Goal: Information Seeking & Learning: Compare options

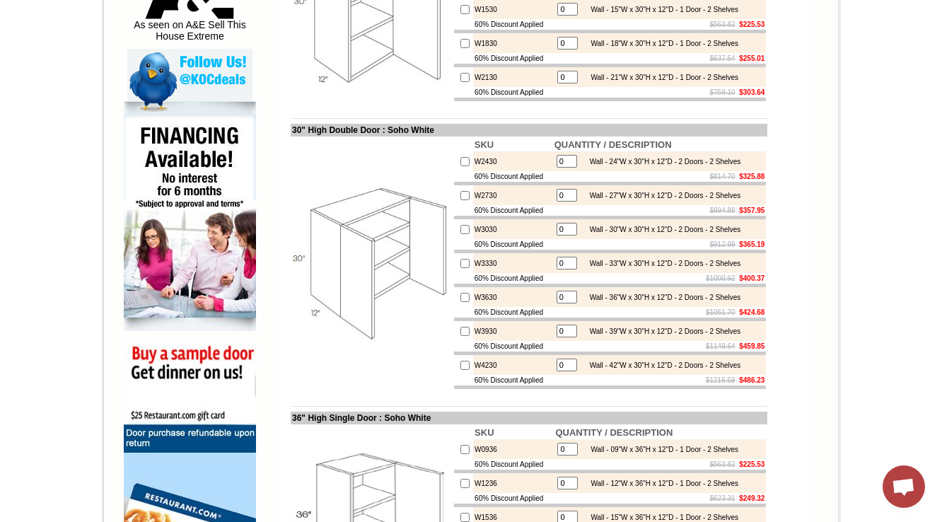
scroll to position [509, 0]
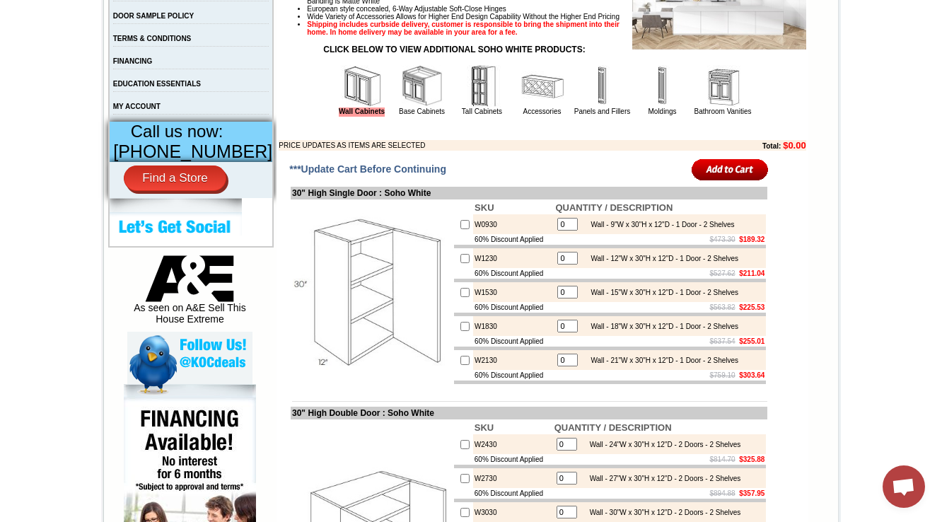
click at [401, 105] on img at bounding box center [422, 86] width 42 height 42
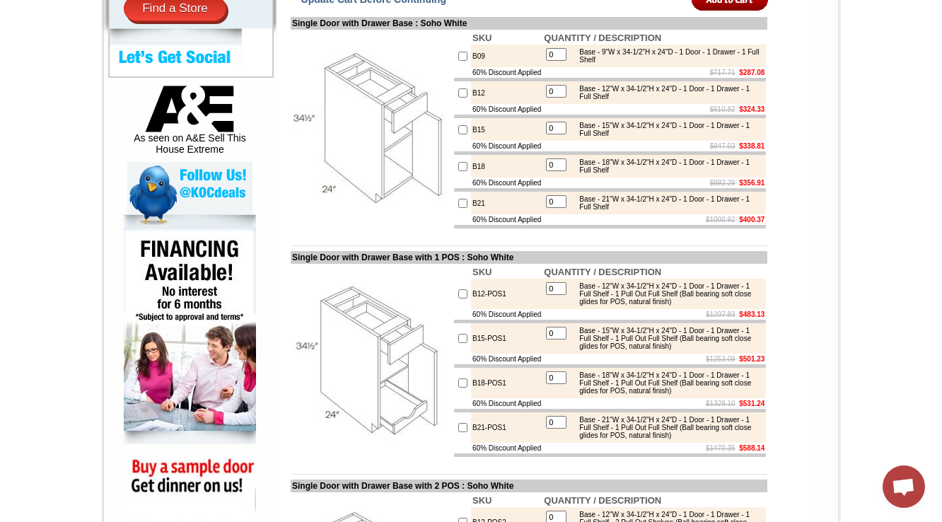
scroll to position [679, 0]
drag, startPoint x: 481, startPoint y: 86, endPoint x: 480, endPoint y: 131, distance: 45.3
click at [474, 67] on td "B09" at bounding box center [506, 56] width 71 height 23
drag, startPoint x: 480, startPoint y: 117, endPoint x: 452, endPoint y: 119, distance: 27.6
click at [454, 104] on tr "B12 0 Base - 12"W x 34-1/2"H x 24"D - 1 Door - 1 Drawer - 1 Full Shelf" at bounding box center [610, 92] width 312 height 23
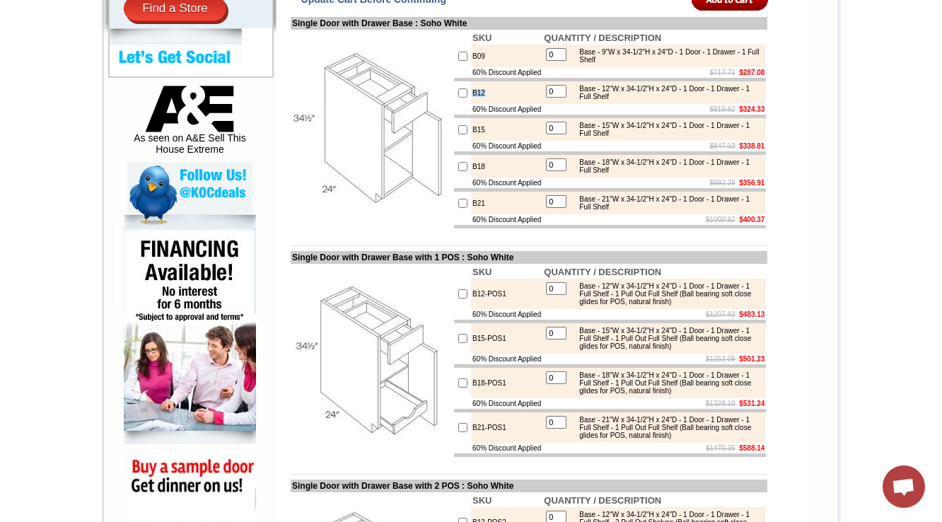
copy tr "B12"
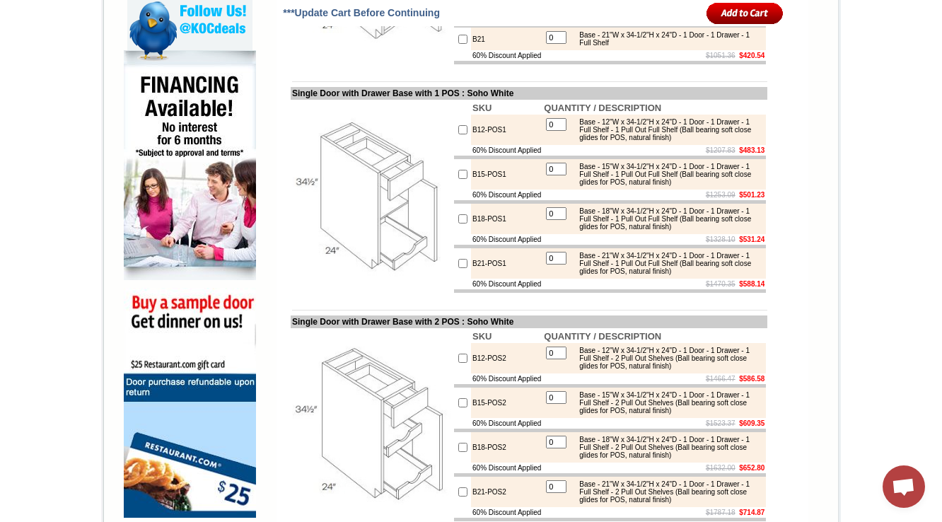
scroll to position [848, 0]
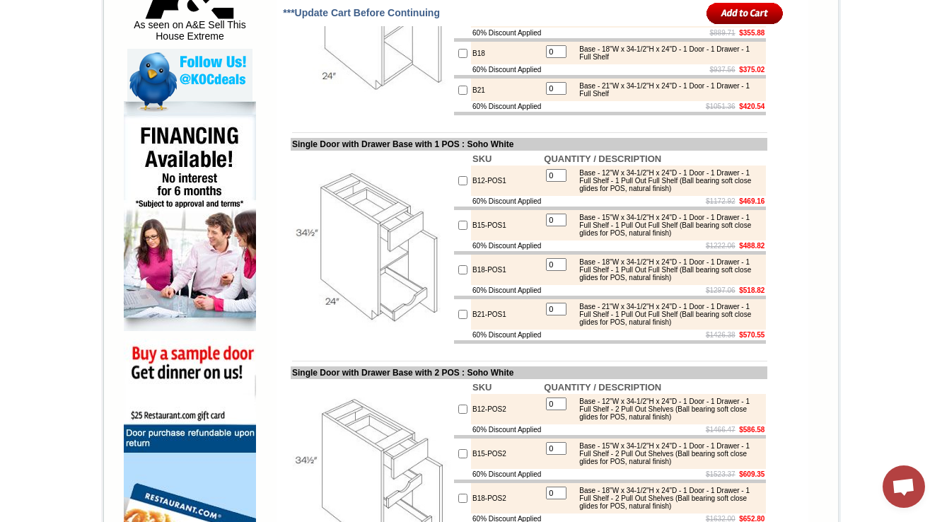
scroll to position [1074, 0]
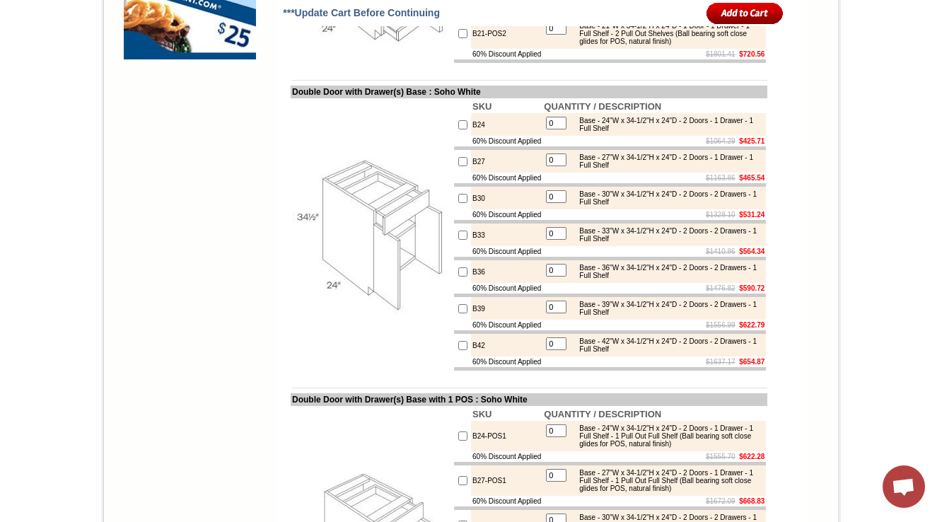
scroll to position [1414, 0]
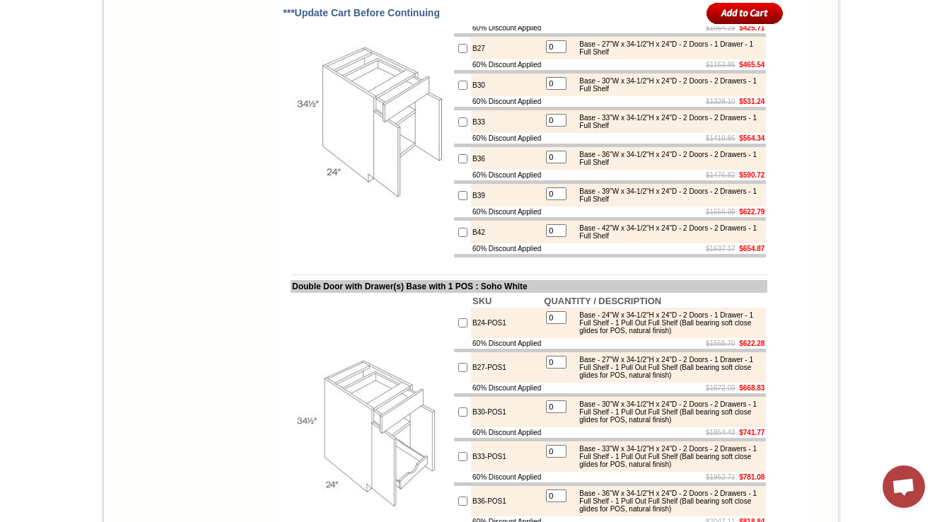
click at [471, 23] on td "B24" at bounding box center [506, 11] width 71 height 23
copy td "B24"
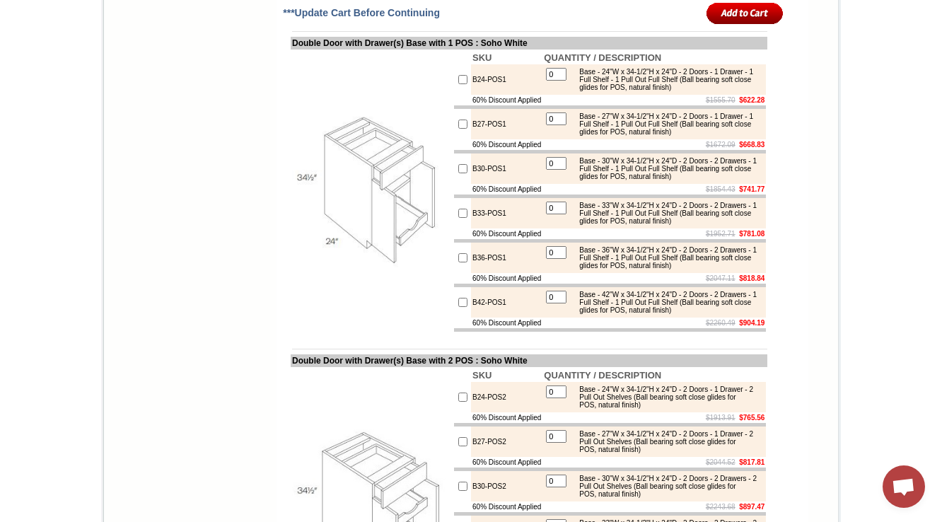
scroll to position [1713, 0]
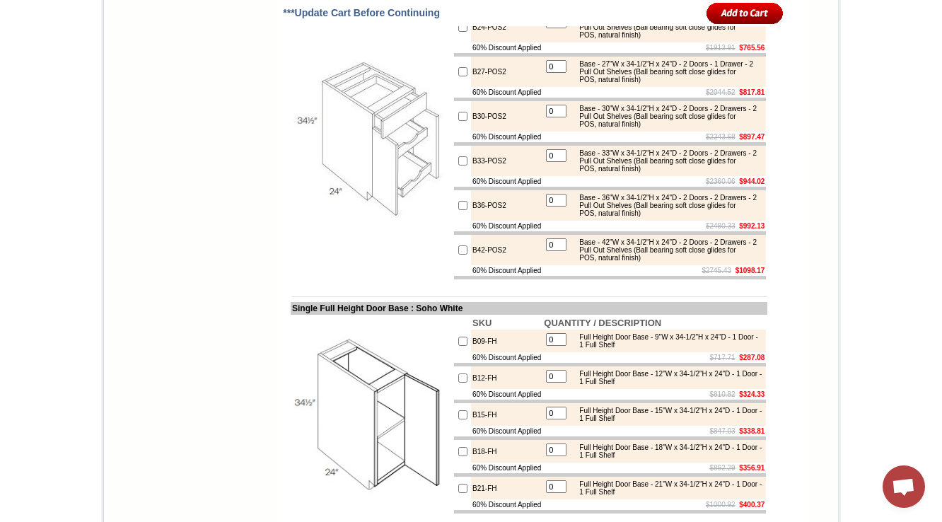
scroll to position [2053, 0]
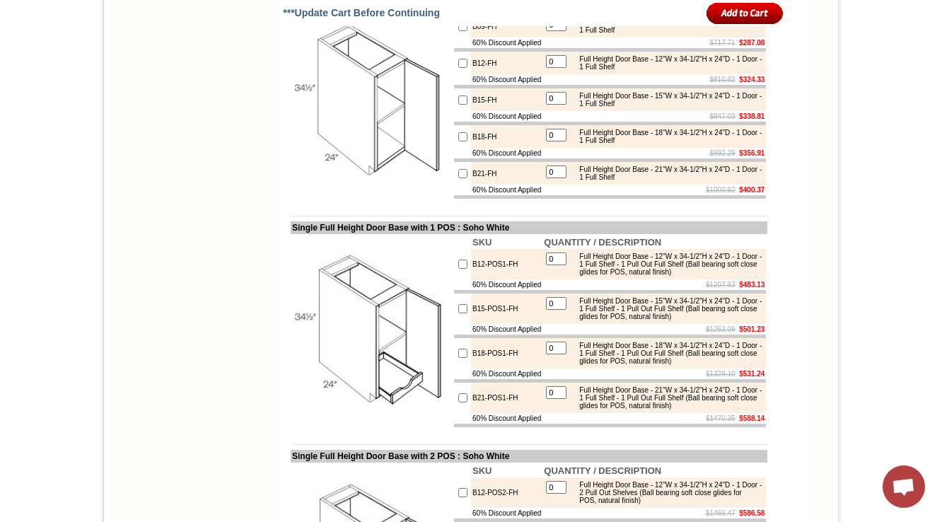
scroll to position [2392, 0]
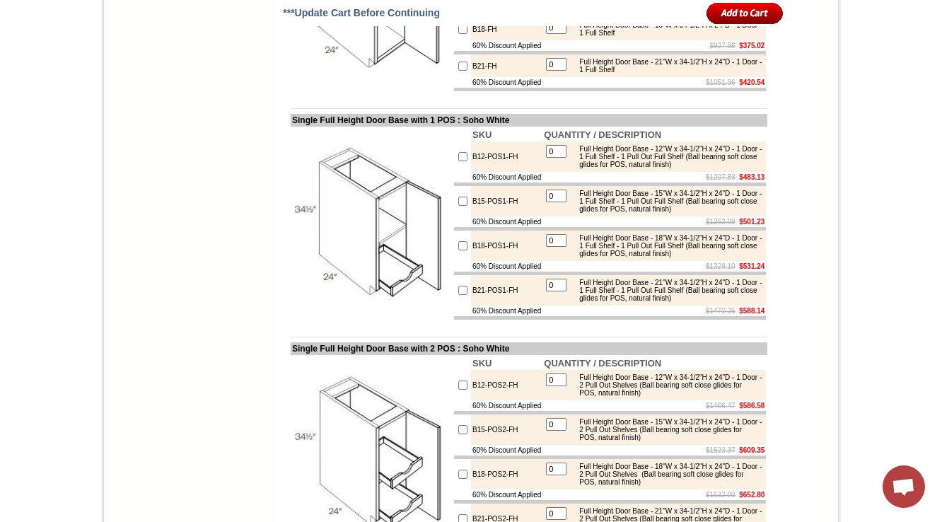
scroll to position [2675, 0]
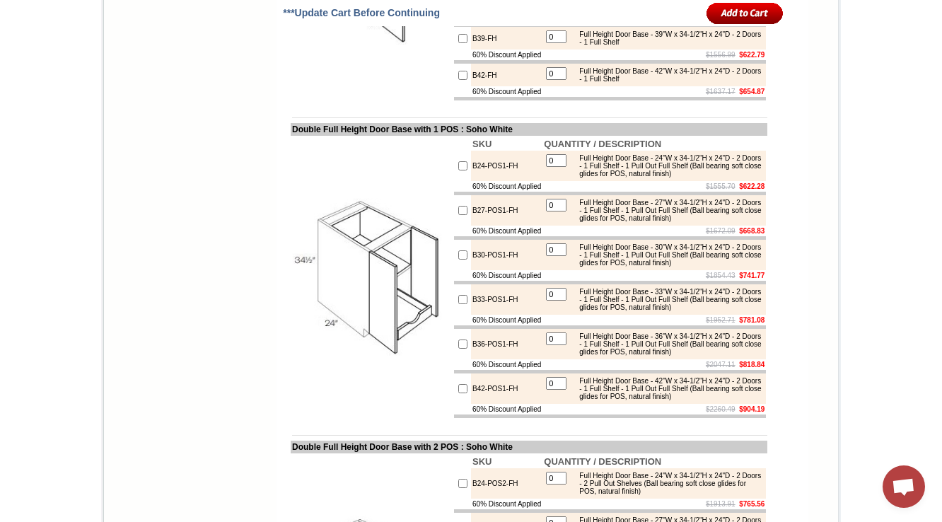
scroll to position [3184, 0]
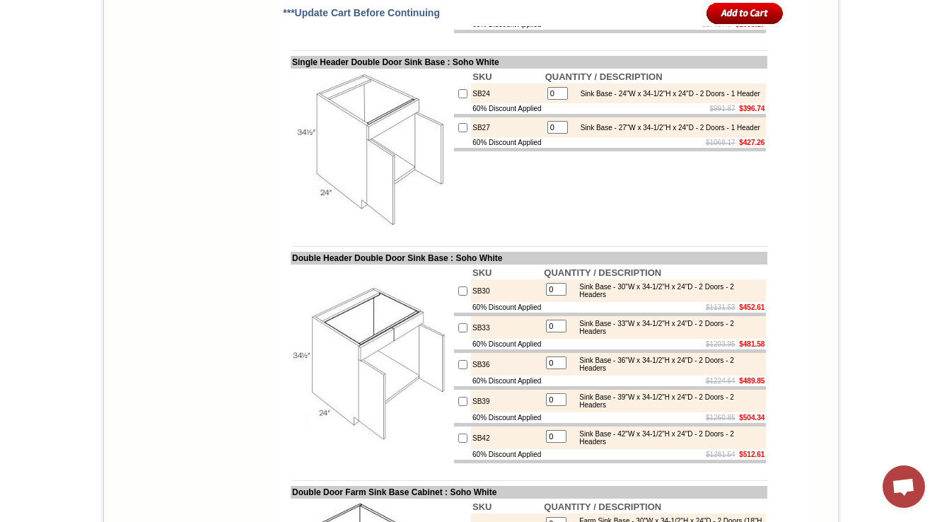
scroll to position [3919, 0]
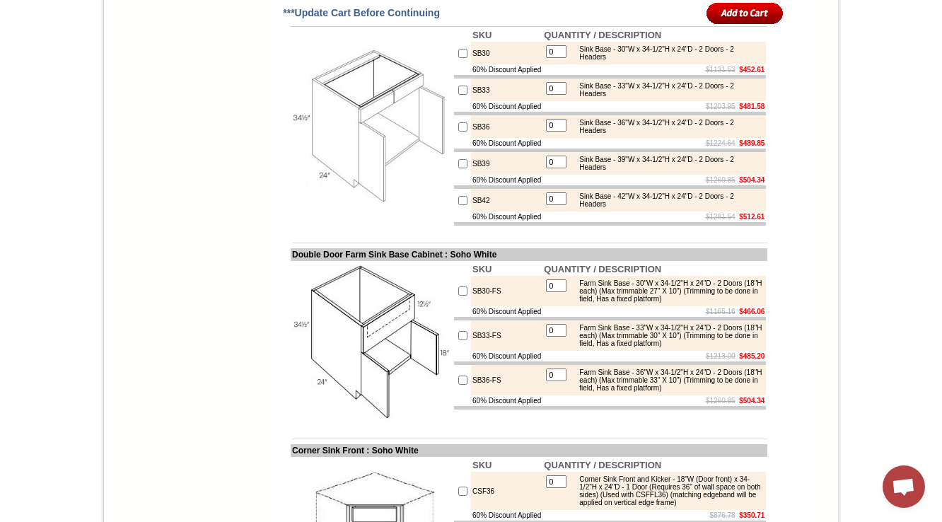
scroll to position [4145, 0]
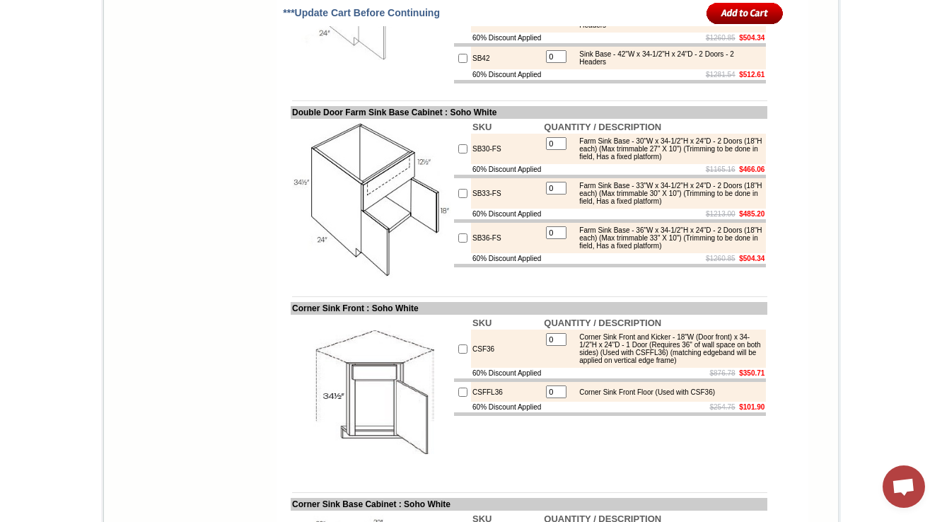
scroll to position [4371, 0]
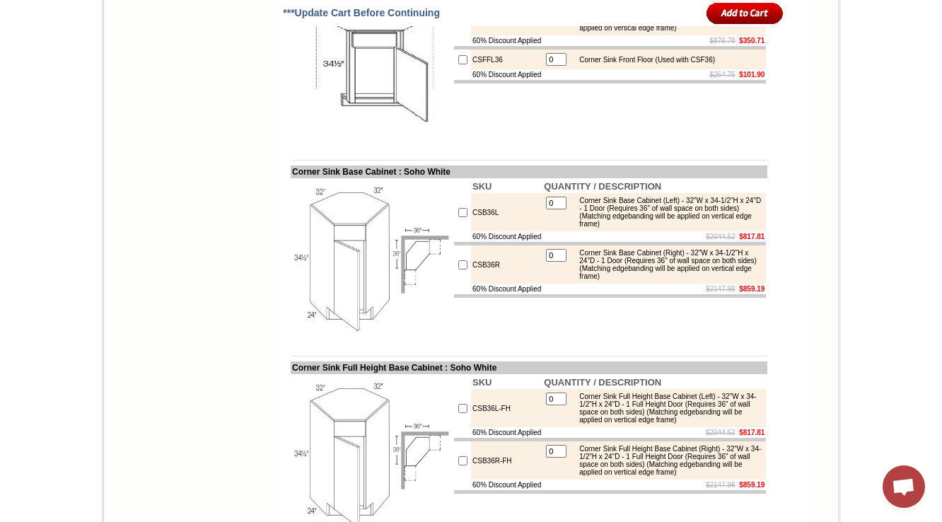
scroll to position [4654, 0]
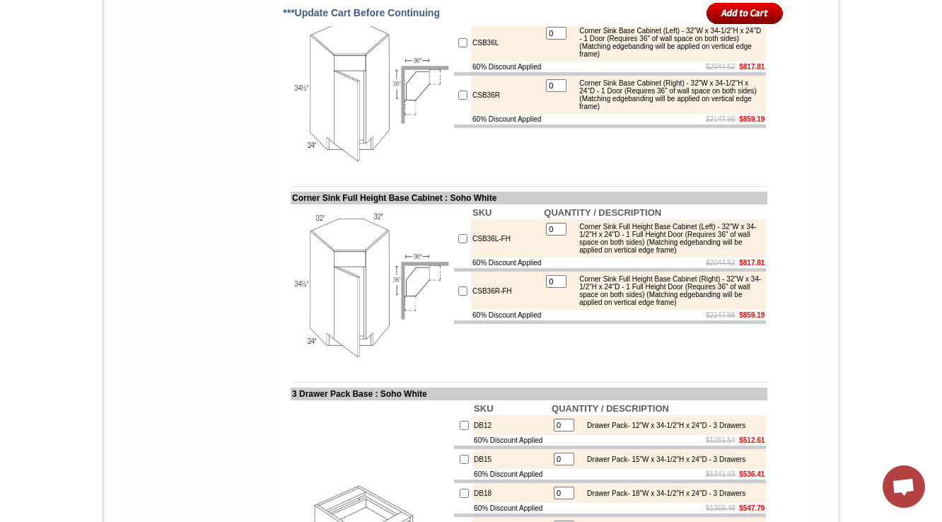
scroll to position [4824, 0]
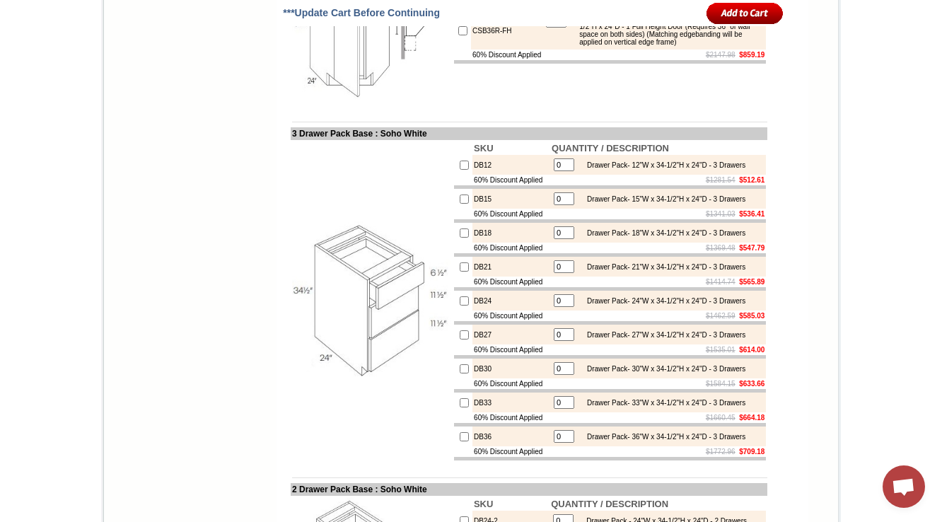
scroll to position [5050, 0]
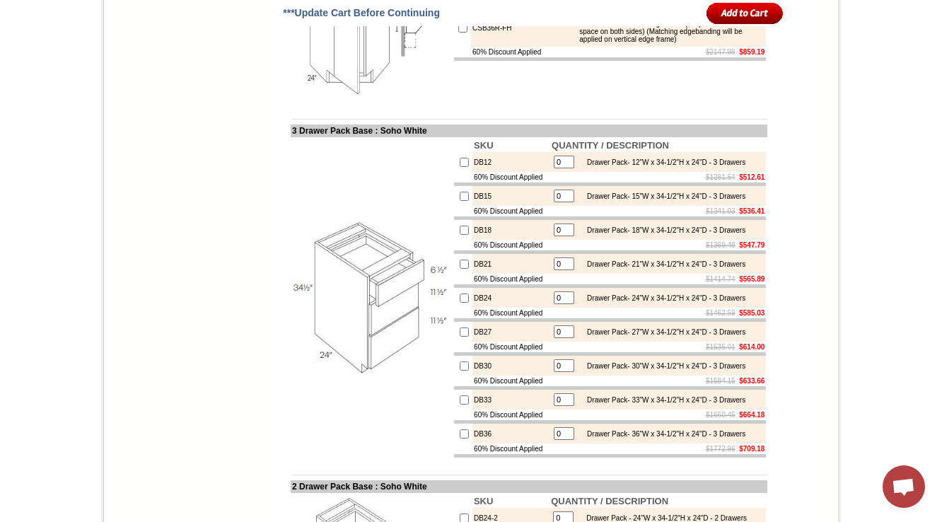
drag, startPoint x: 492, startPoint y: 198, endPoint x: 459, endPoint y: 193, distance: 33.6
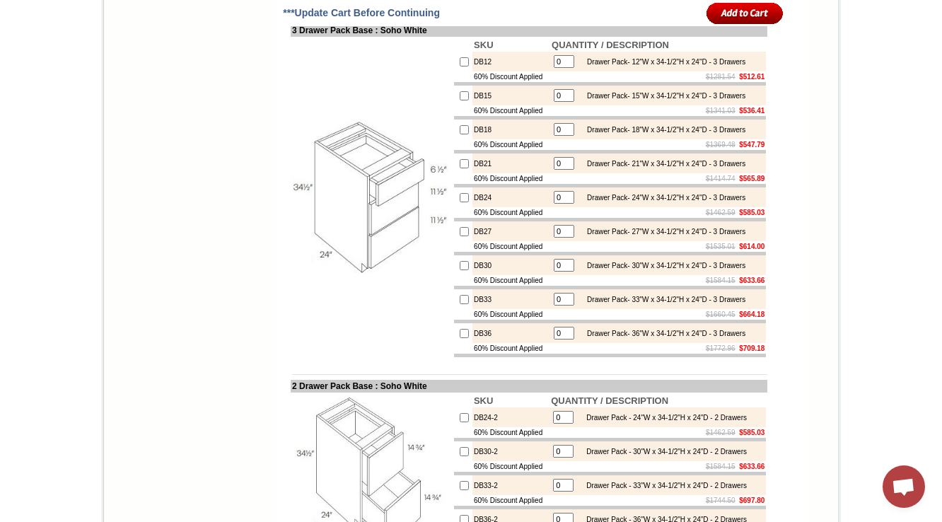
scroll to position [5219, 0]
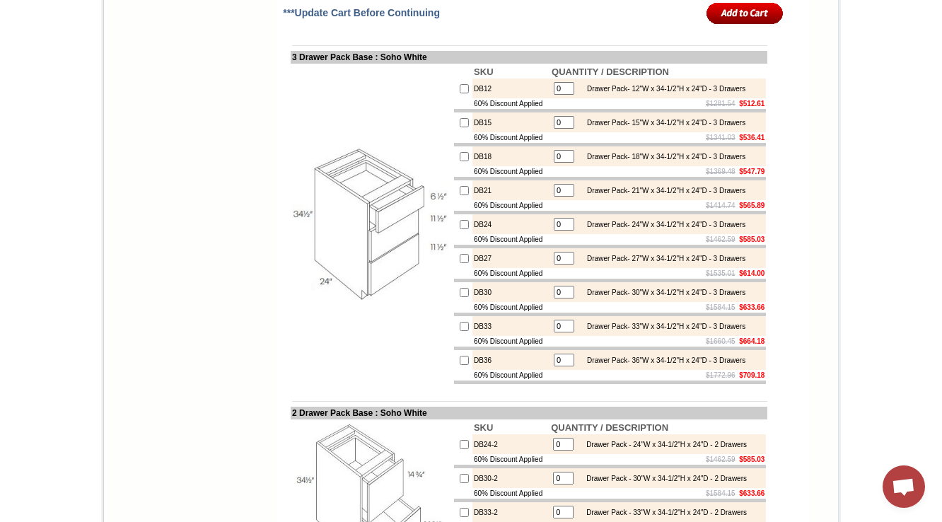
scroll to position [5106, 0]
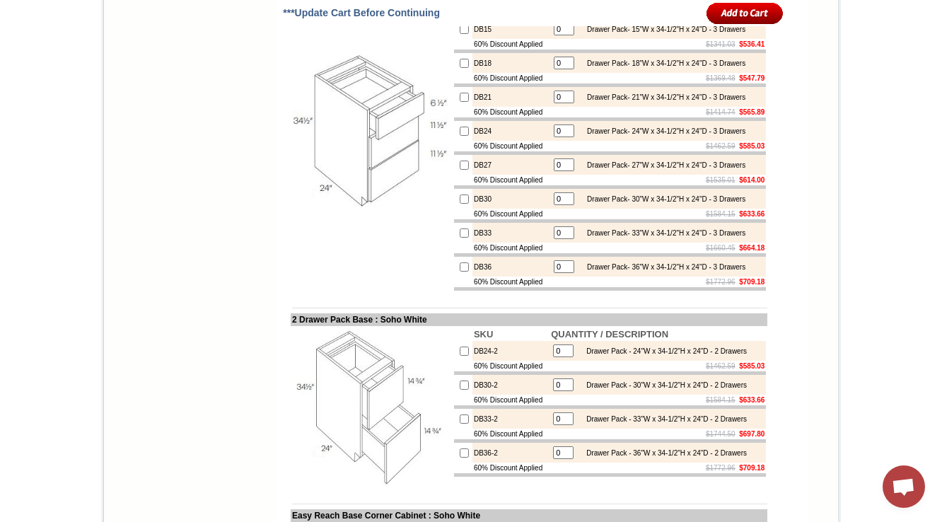
scroll to position [5219, 0]
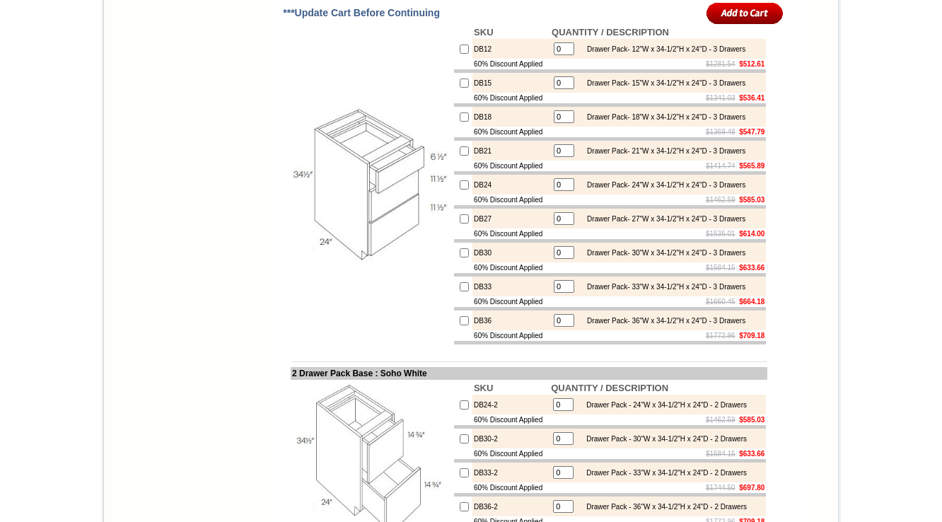
scroll to position [5163, 0]
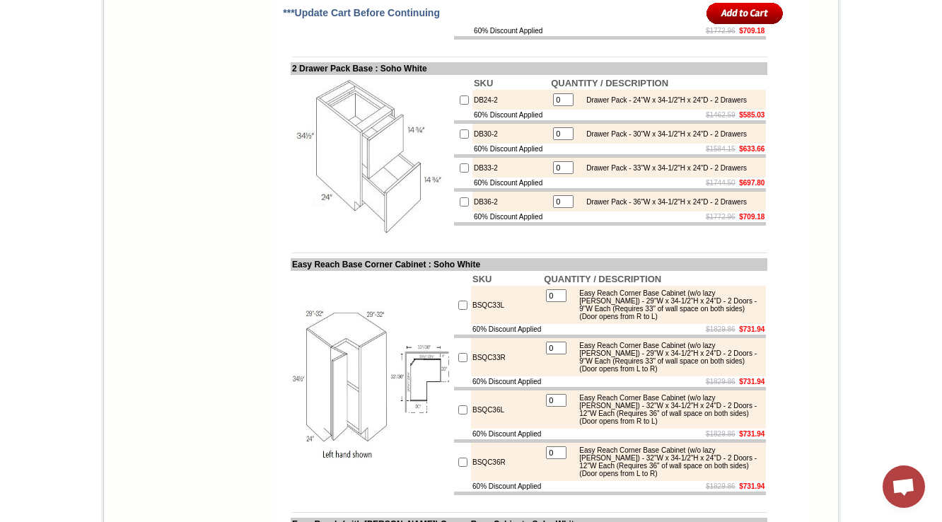
scroll to position [5502, 0]
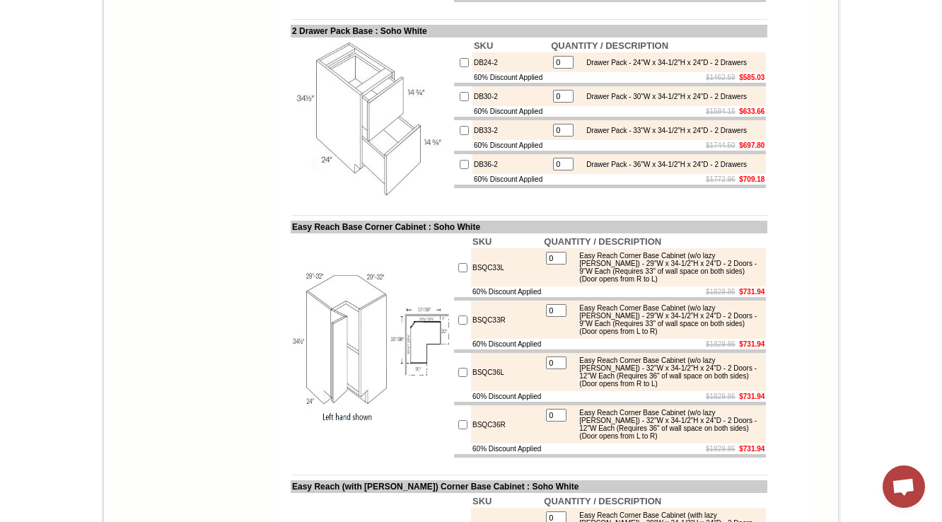
scroll to position [5559, 0]
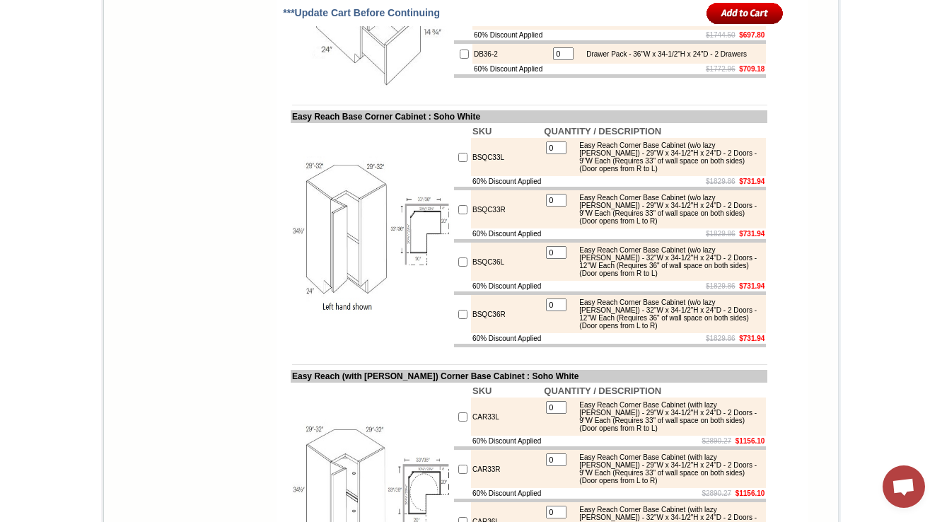
scroll to position [5559, 0]
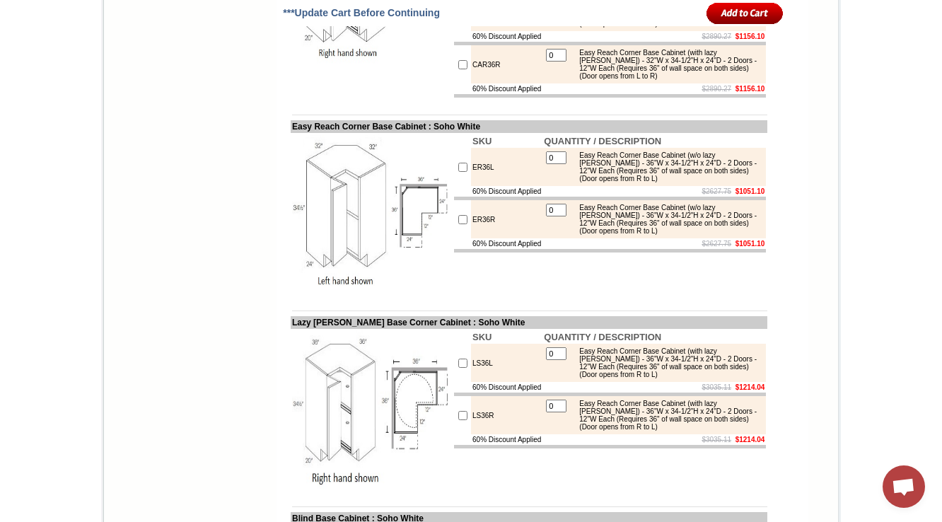
scroll to position [5785, 0]
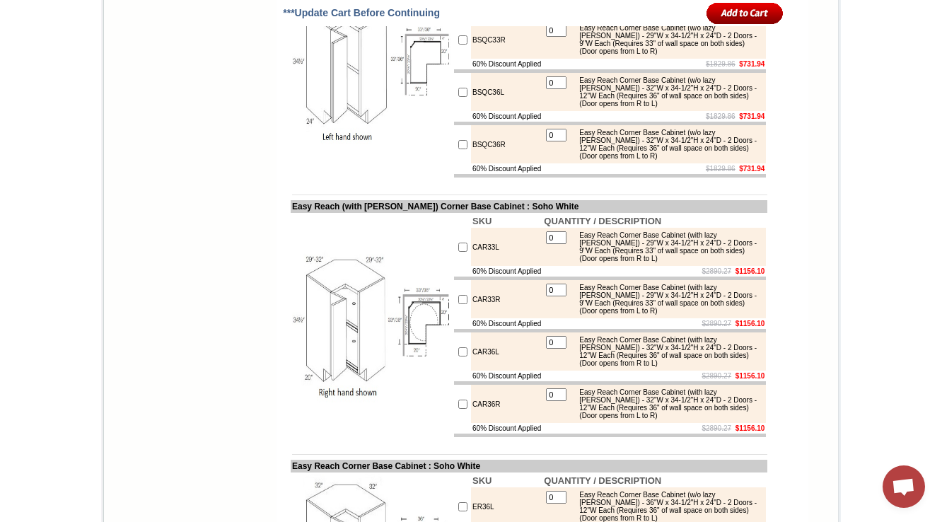
drag, startPoint x: 492, startPoint y: 256, endPoint x: 456, endPoint y: 256, distance: 36.0
copy td "DB24-2"
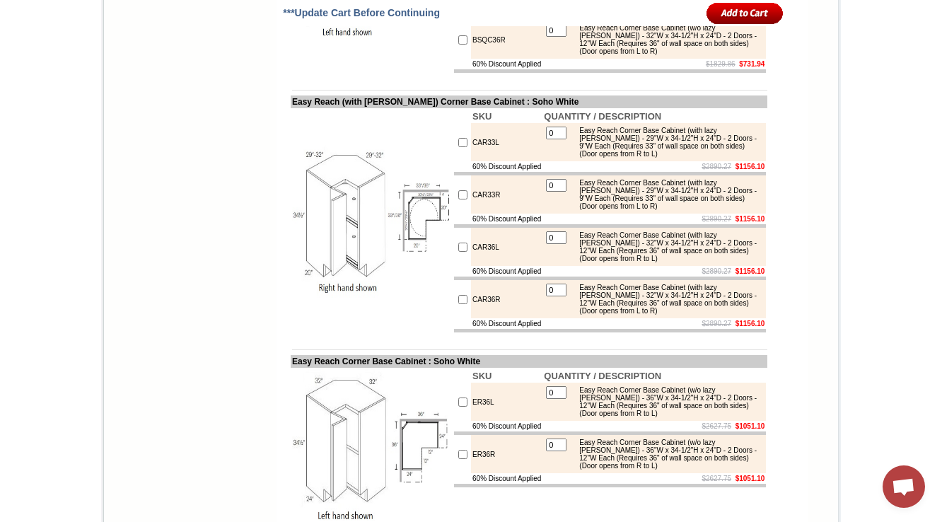
scroll to position [5898, 0]
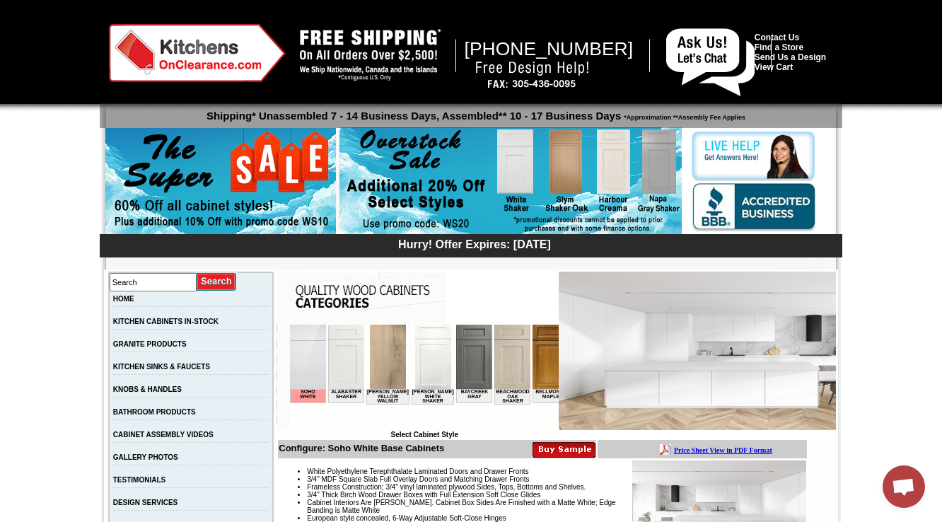
scroll to position [339, 0]
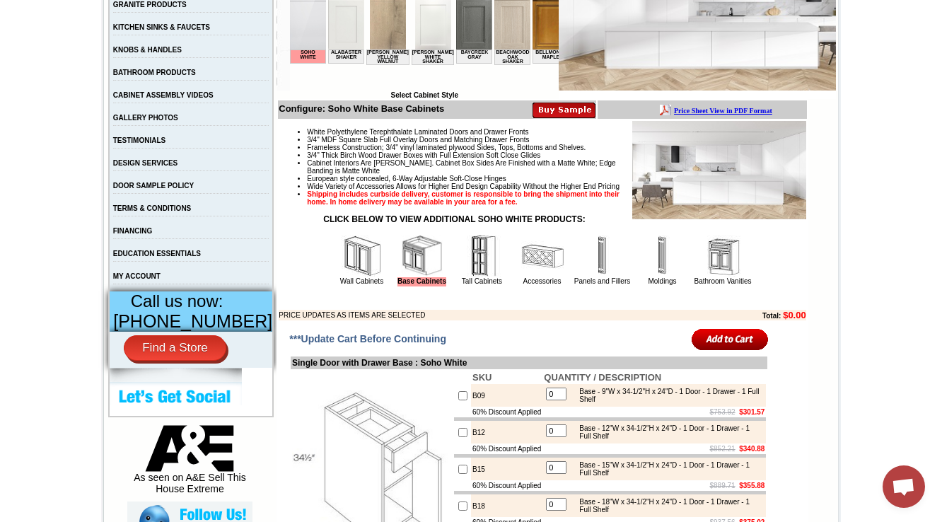
click at [480, 277] on img at bounding box center [482, 256] width 42 height 42
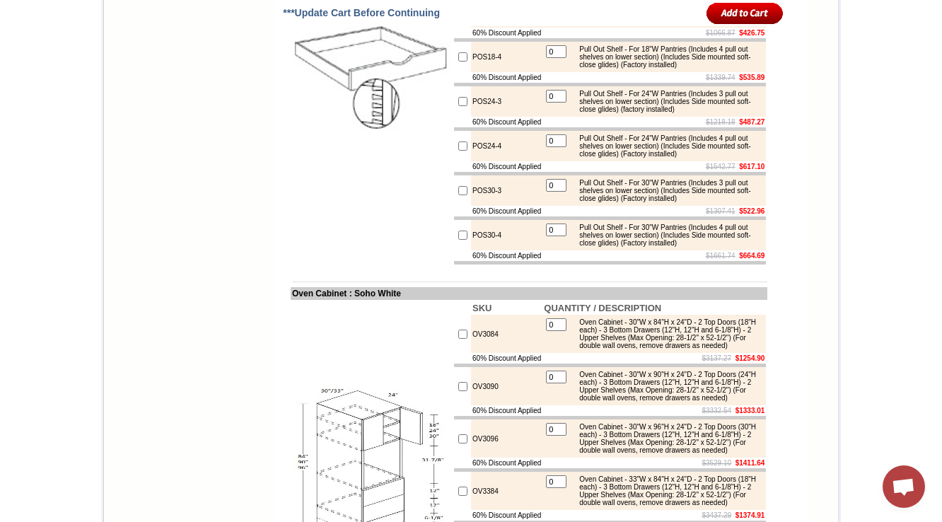
scroll to position [1810, 0]
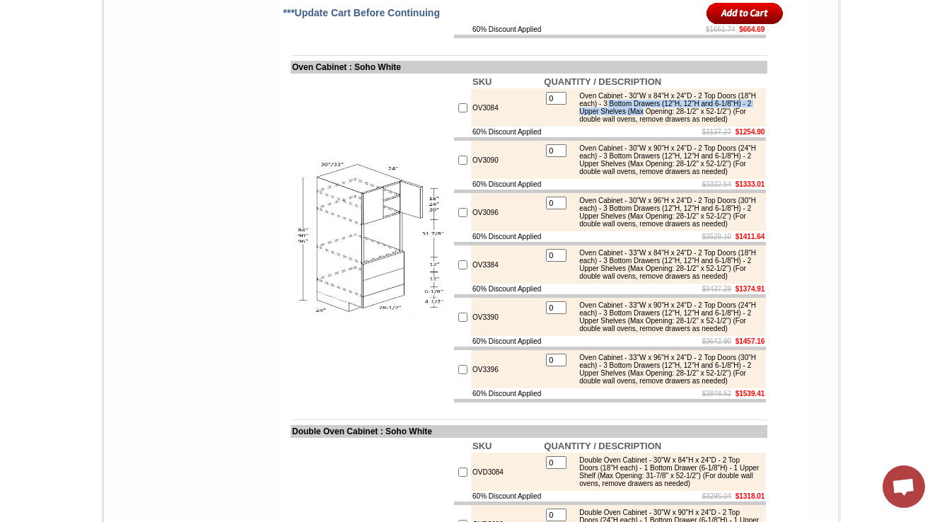
drag, startPoint x: 656, startPoint y: 240, endPoint x: 741, endPoint y: 247, distance: 85.1
click at [741, 123] on div "Oven Cabinet - 30"W x 84"H x 24"D - 2 Top Doors (18"H each) - 3 Bottom Drawers …" at bounding box center [667, 107] width 190 height 31
click at [727, 123] on div "Oven Cabinet - 30"W x 84"H x 24"D - 2 Top Doors (18"H each) - 3 Bottom Drawers …" at bounding box center [667, 107] width 190 height 31
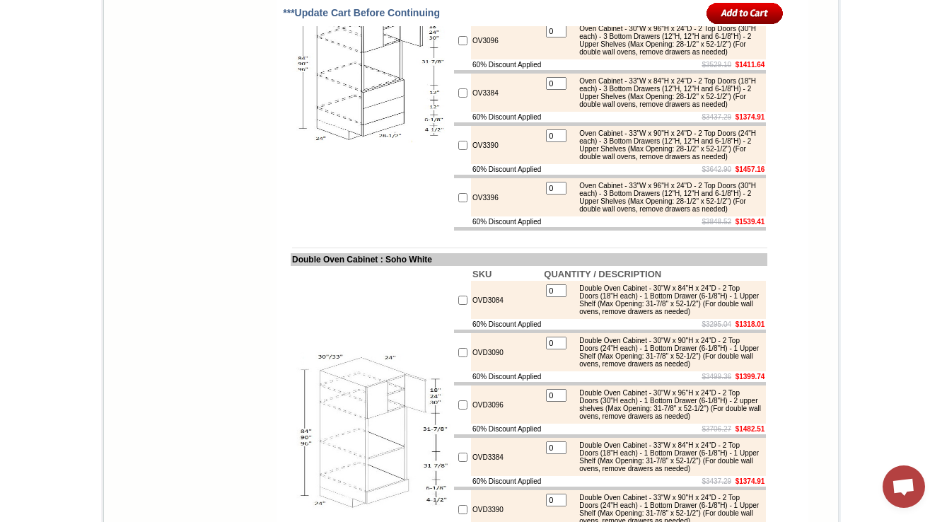
scroll to position [1979, 0]
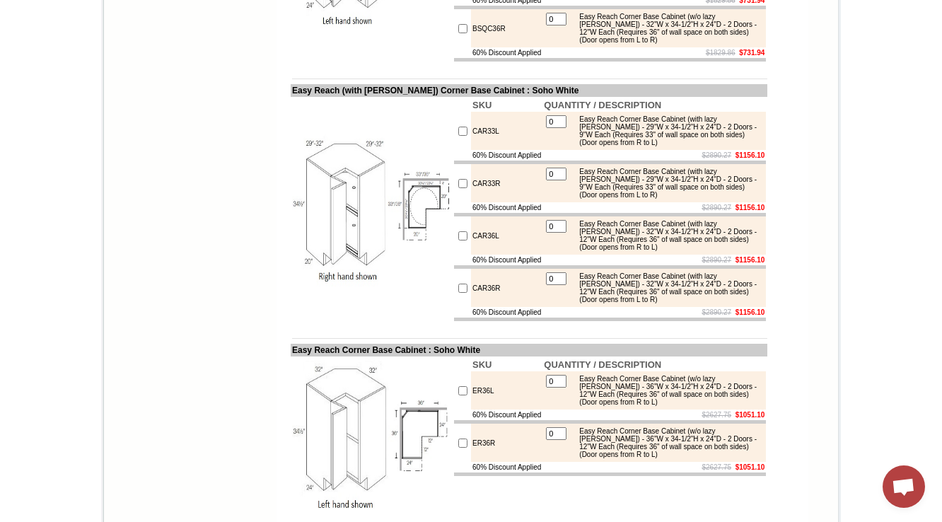
drag, startPoint x: 650, startPoint y: 141, endPoint x: 607, endPoint y: 144, distance: 43.2
copy div "(14-3/4")"
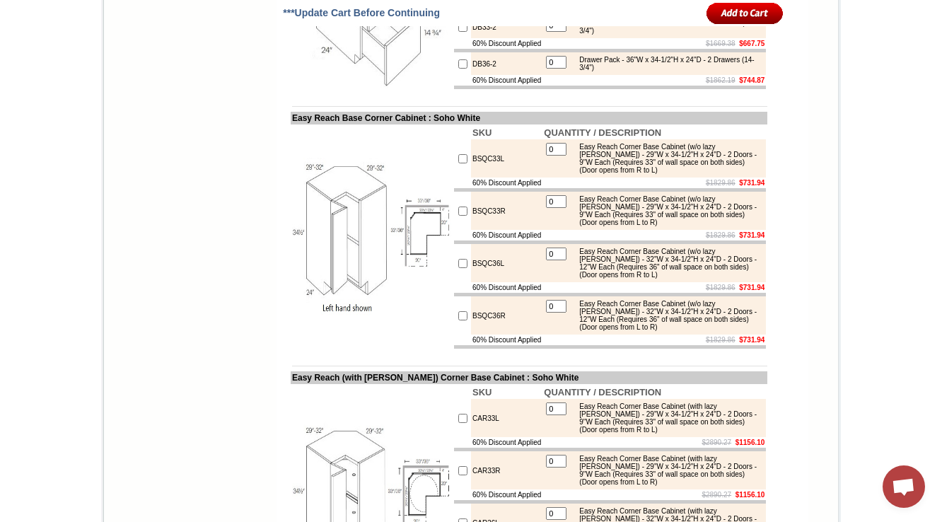
scroll to position [5559, 0]
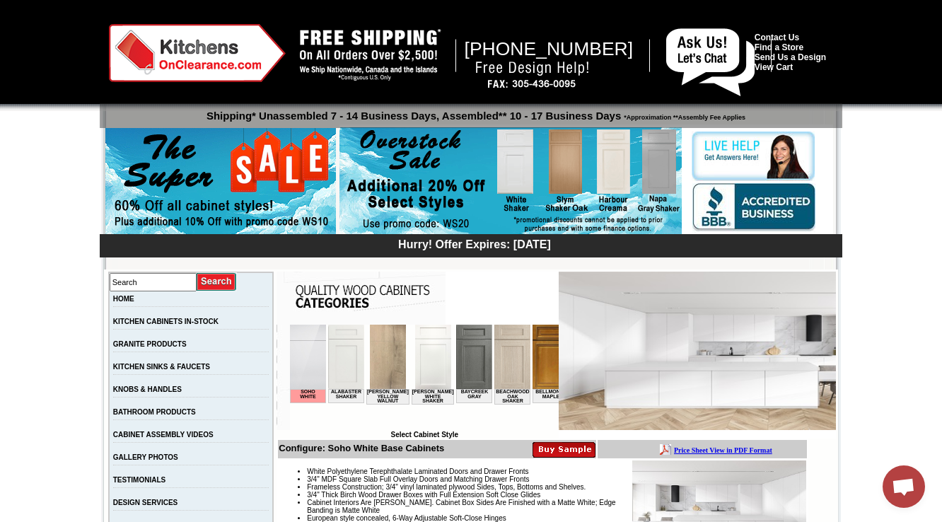
scroll to position [396, 0]
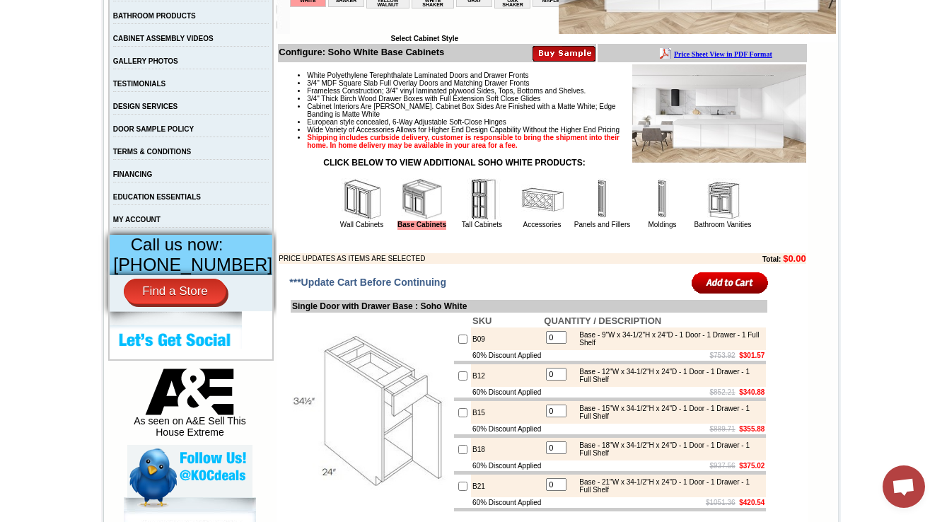
click at [461, 221] on img at bounding box center [482, 199] width 42 height 42
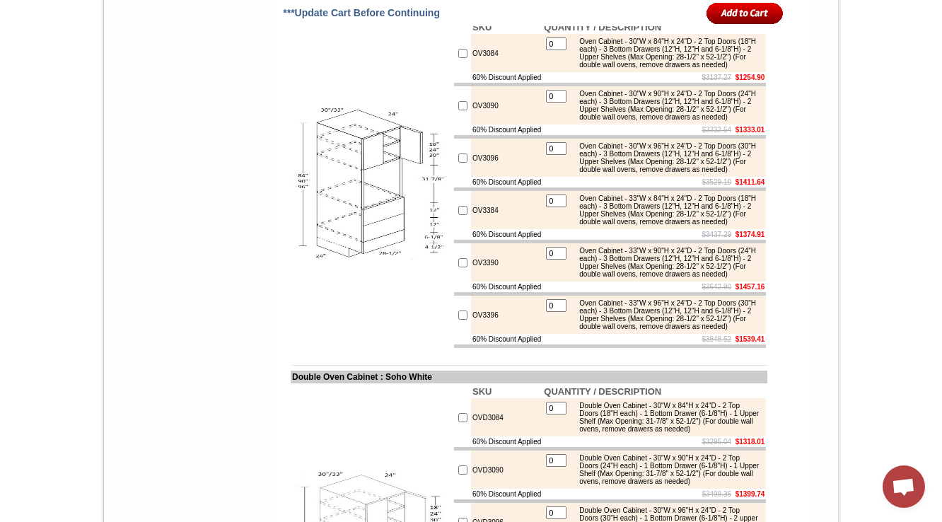
scroll to position [1866, 0]
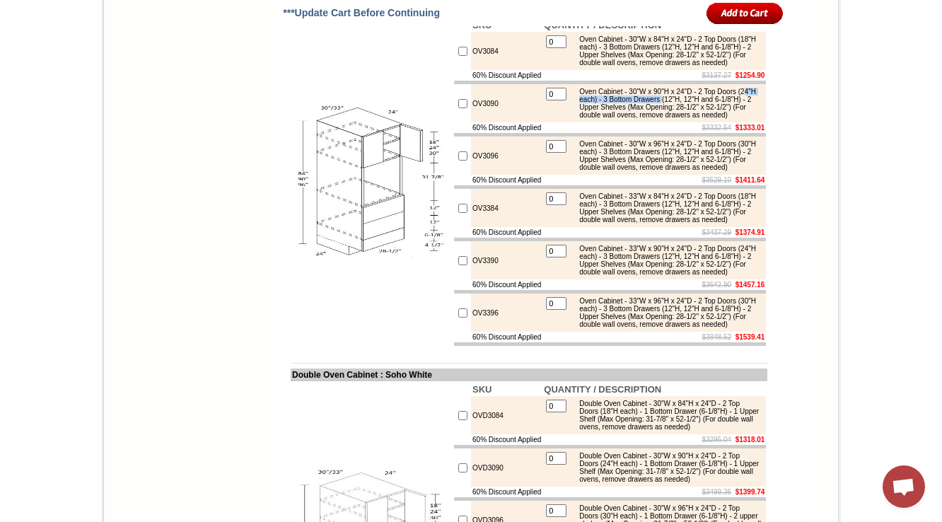
drag, startPoint x: 721, startPoint y: 250, endPoint x: 633, endPoint y: 249, distance: 87.7
click at [621, 119] on div "Oven Cabinet - 30"W x 90"H x 24"D - 2 Top Doors (24"H each) - 3 Bottom Drawers …" at bounding box center [667, 103] width 190 height 31
click at [631, 121] on table "0 Oven Cabinet - 30"W x 90"H x 24"D - 2 Top Doors (24"H each) - 3 Bottom Drawer…" at bounding box center [654, 103] width 221 height 35
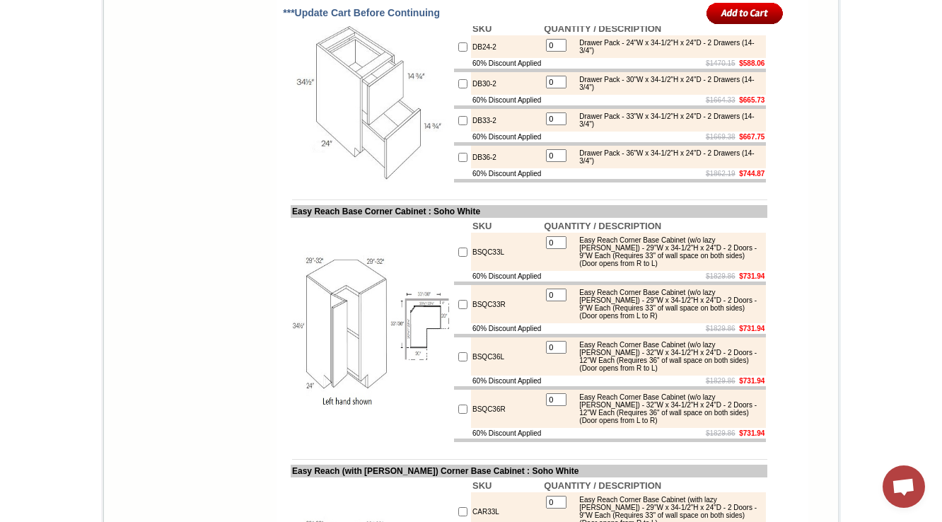
scroll to position [5502, 0]
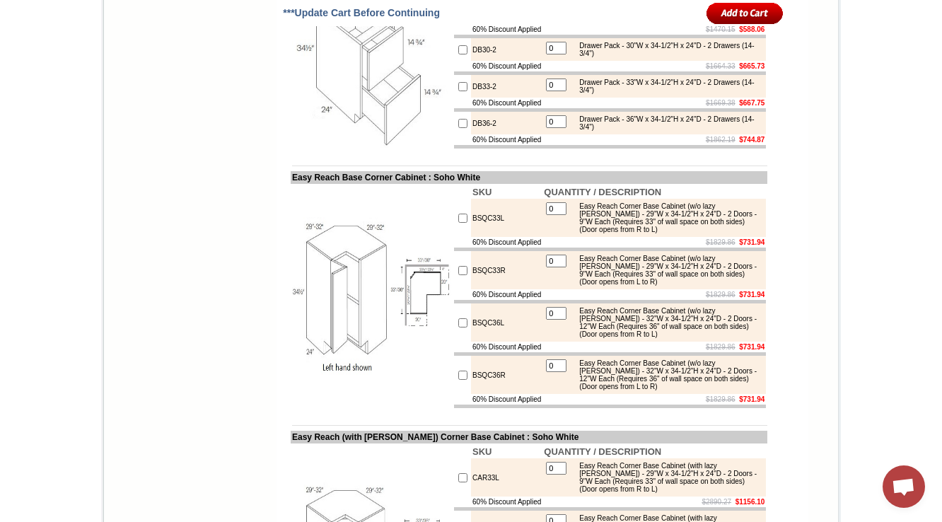
scroll to position [5502, 0]
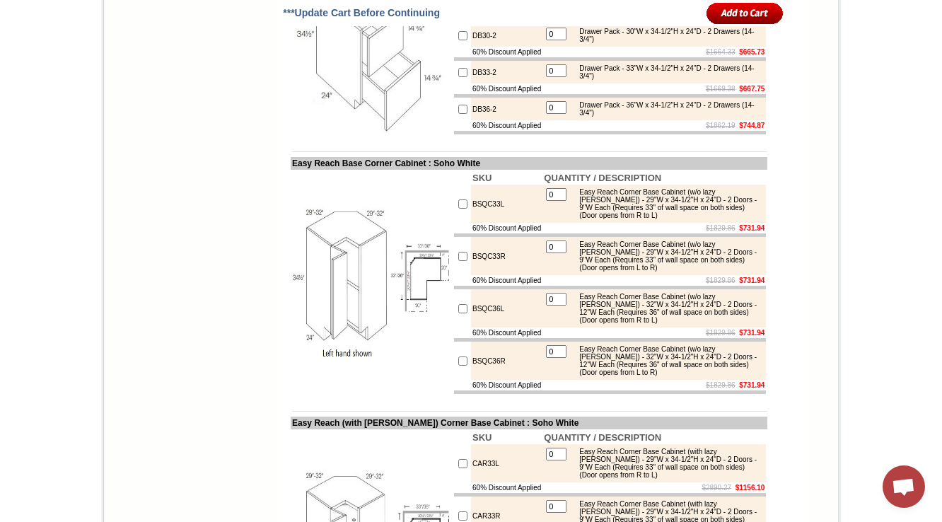
scroll to position [5481, 0]
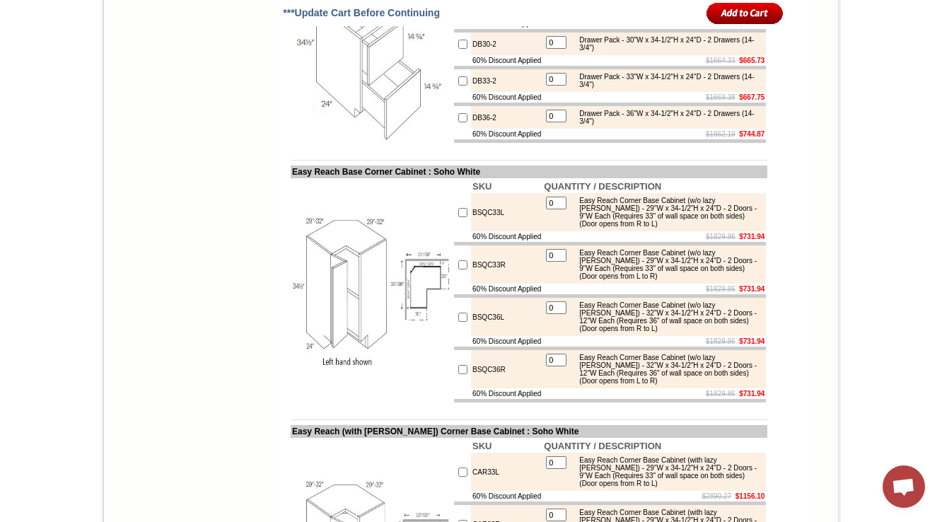
scroll to position [5537, 0]
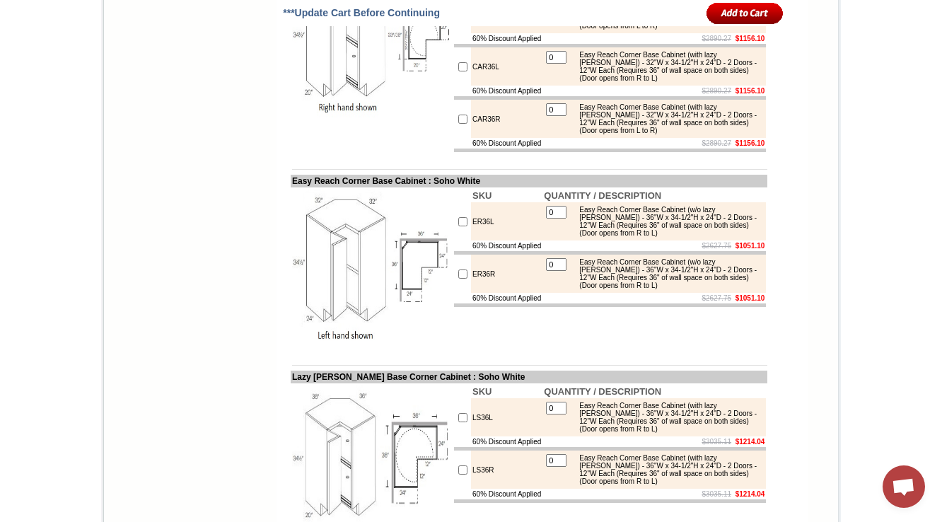
scroll to position [6100, 0]
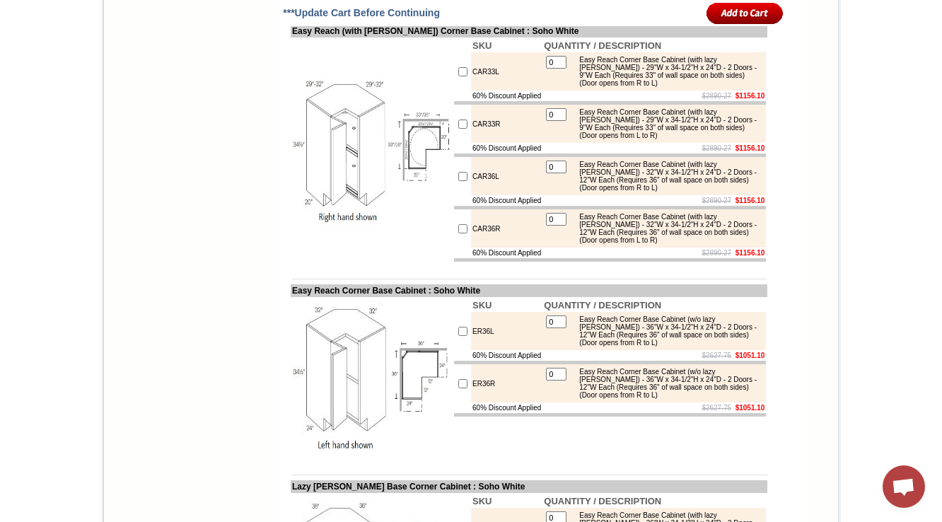
scroll to position [6100, 0]
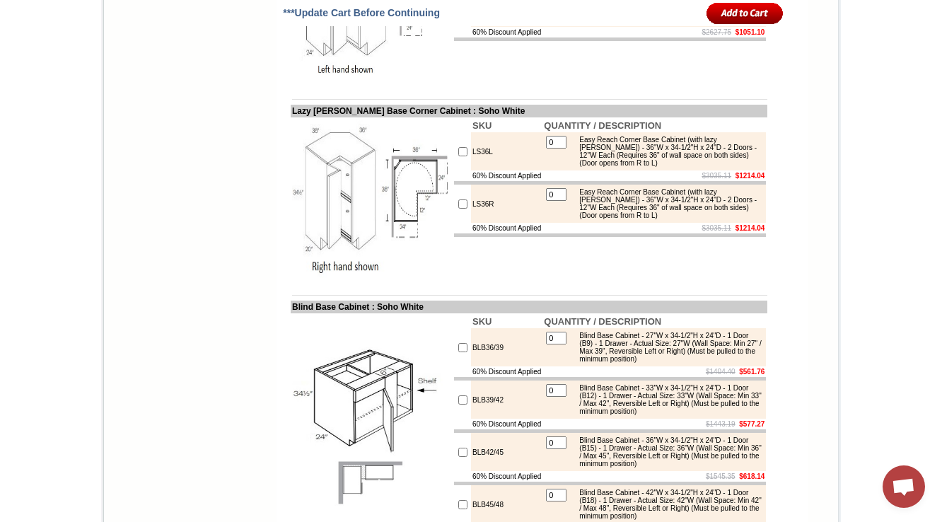
scroll to position [6383, 0]
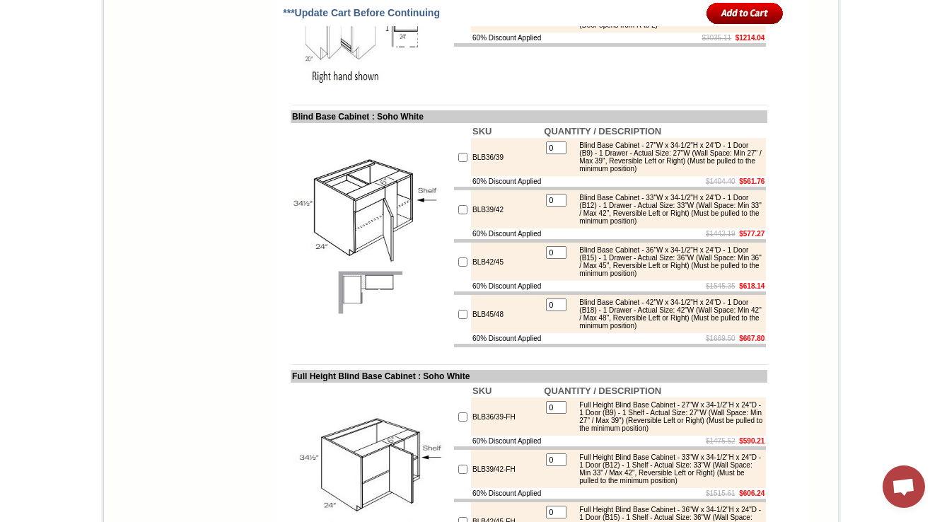
scroll to position [6609, 0]
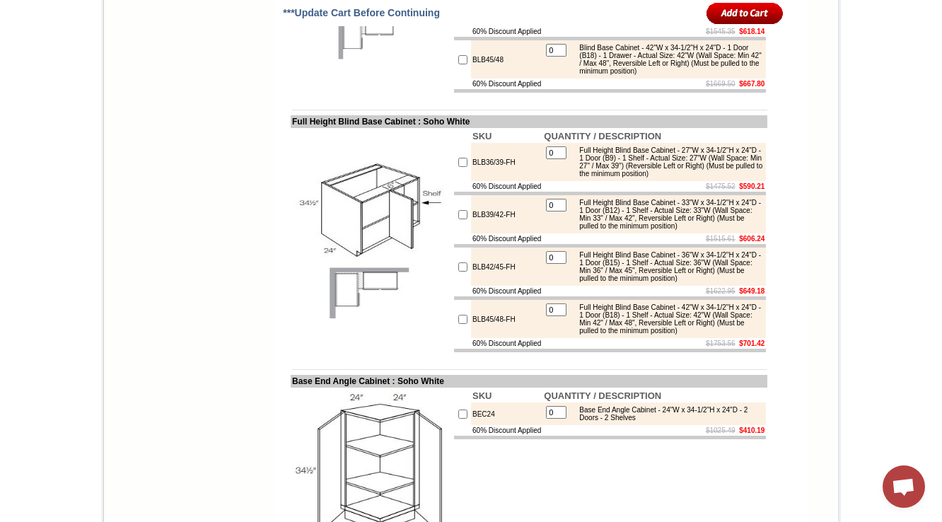
scroll to position [6835, 0]
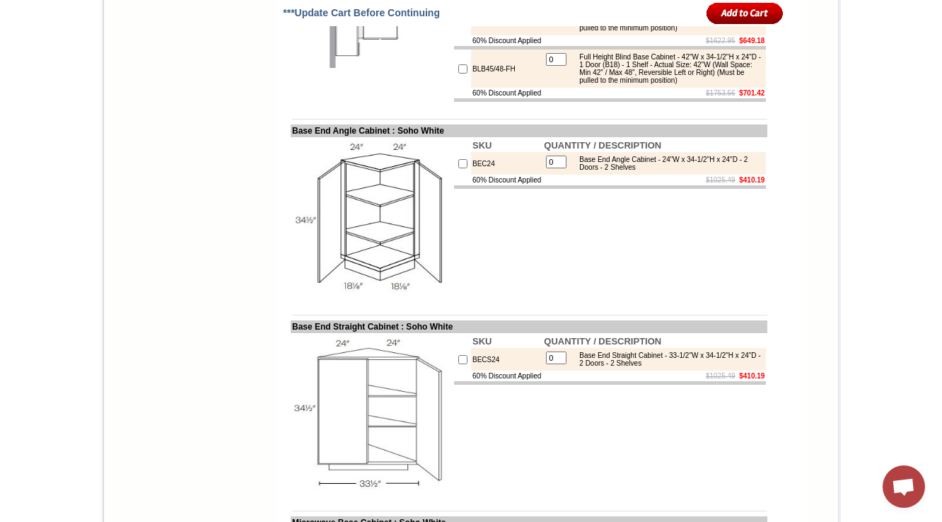
scroll to position [7061, 0]
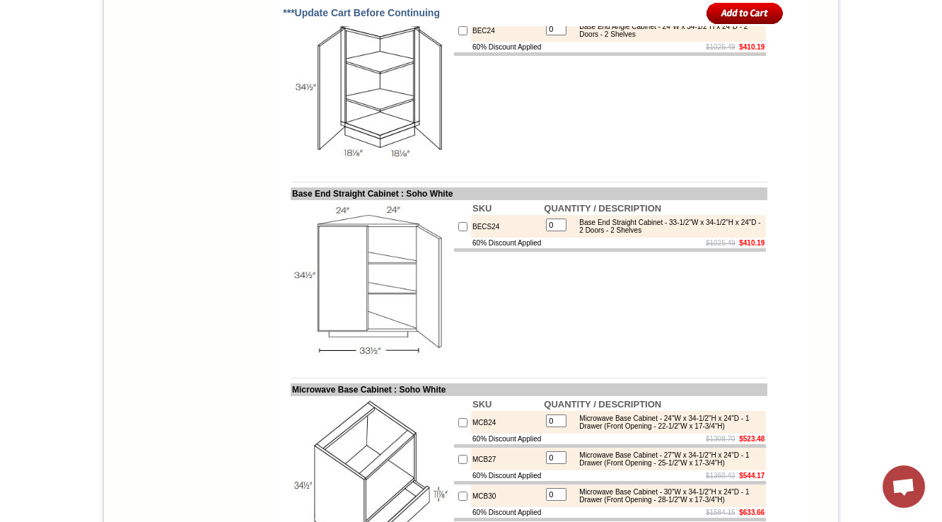
scroll to position [7247, 0]
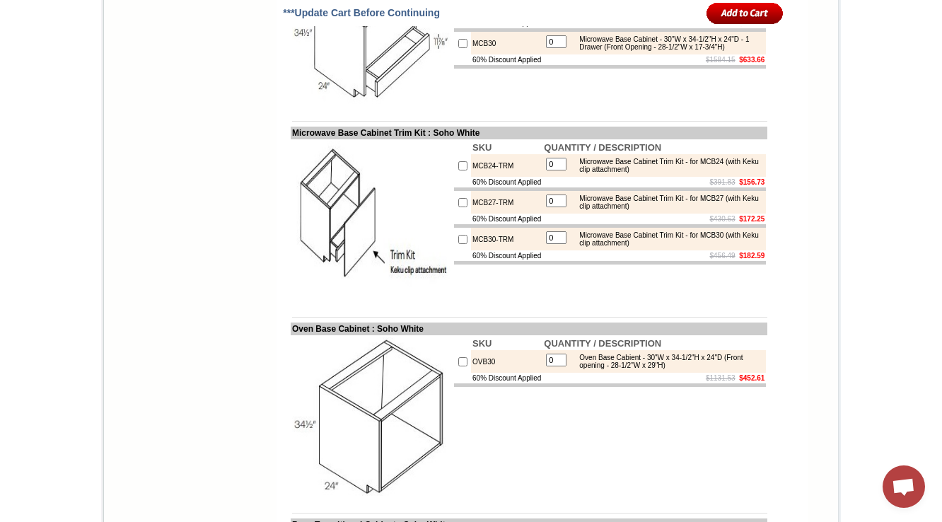
scroll to position [7699, 0]
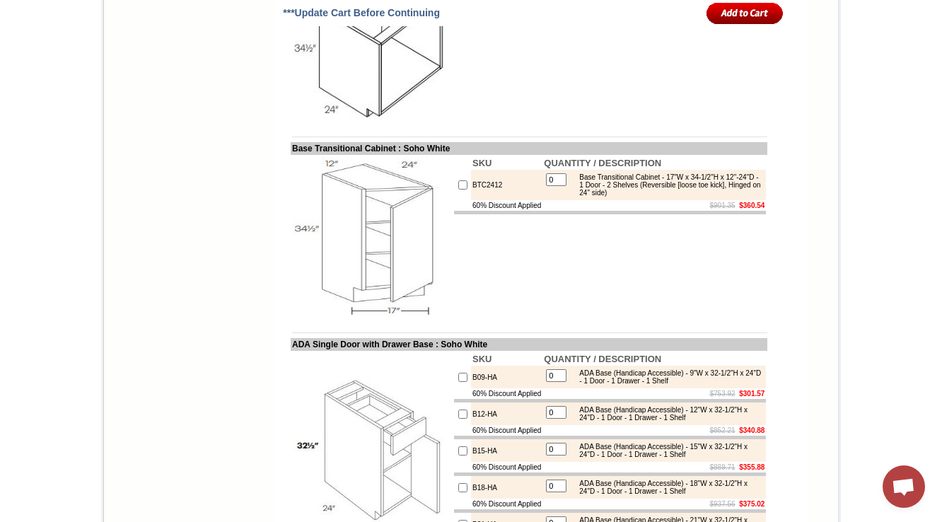
scroll to position [8038, 0]
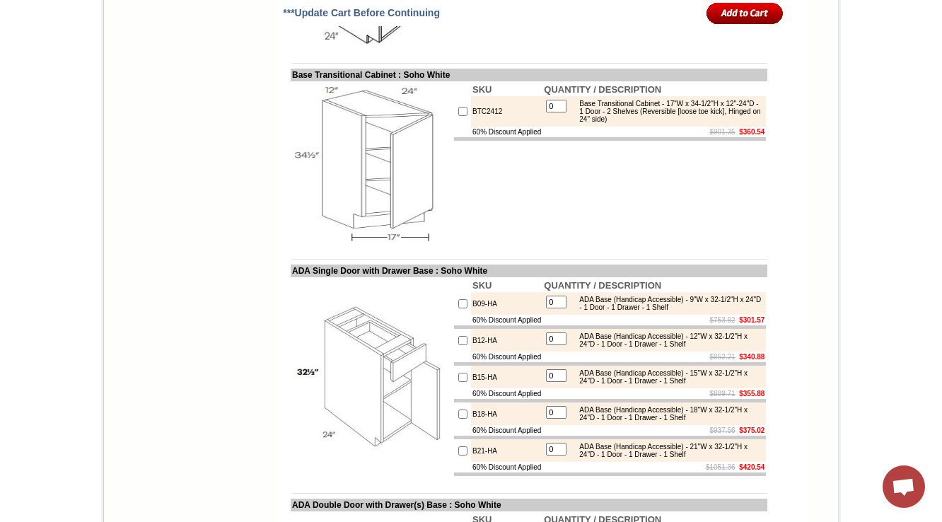
scroll to position [8205, 0]
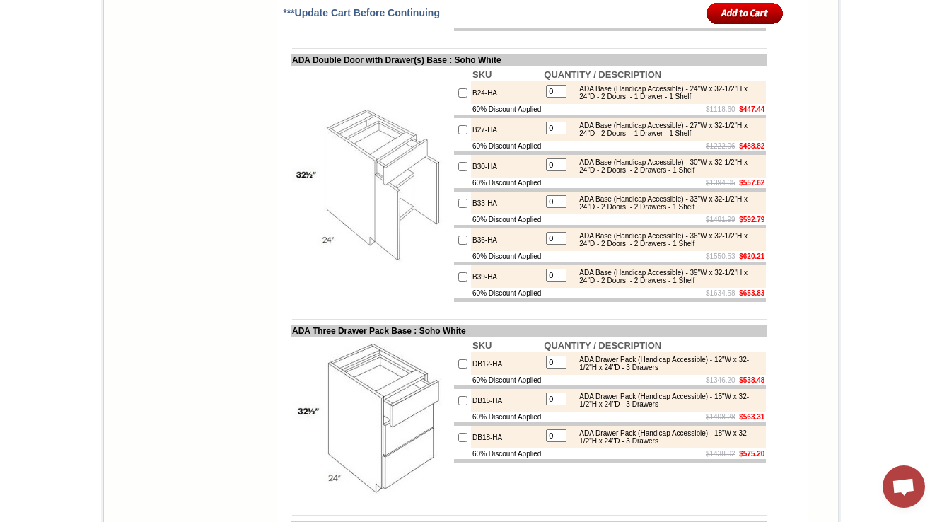
scroll to position [8544, 0]
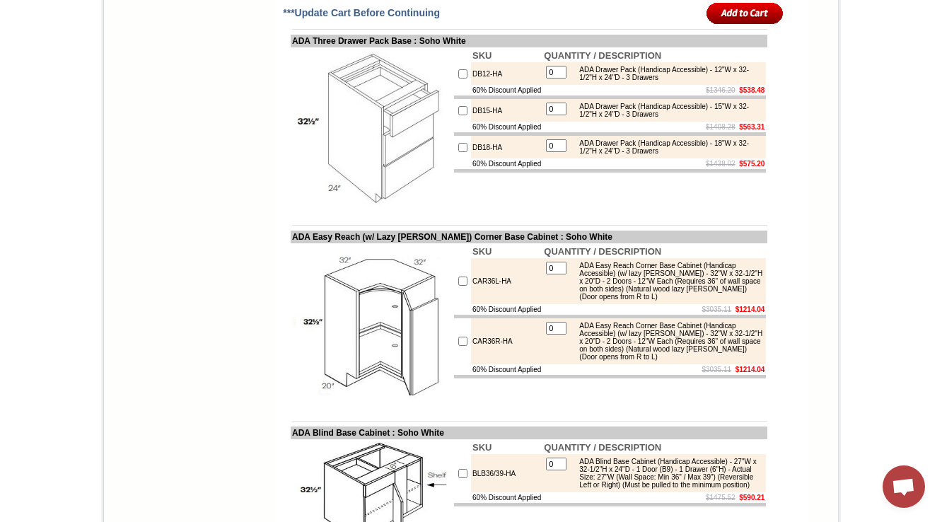
scroll to position [8827, 0]
drag, startPoint x: 486, startPoint y: 217, endPoint x: 447, endPoint y: 217, distance: 38.9
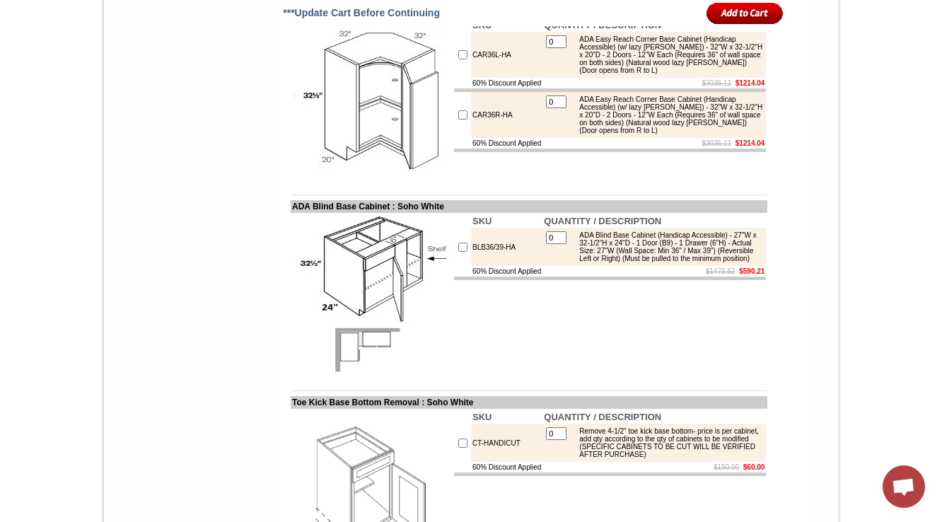
scroll to position [9053, 0]
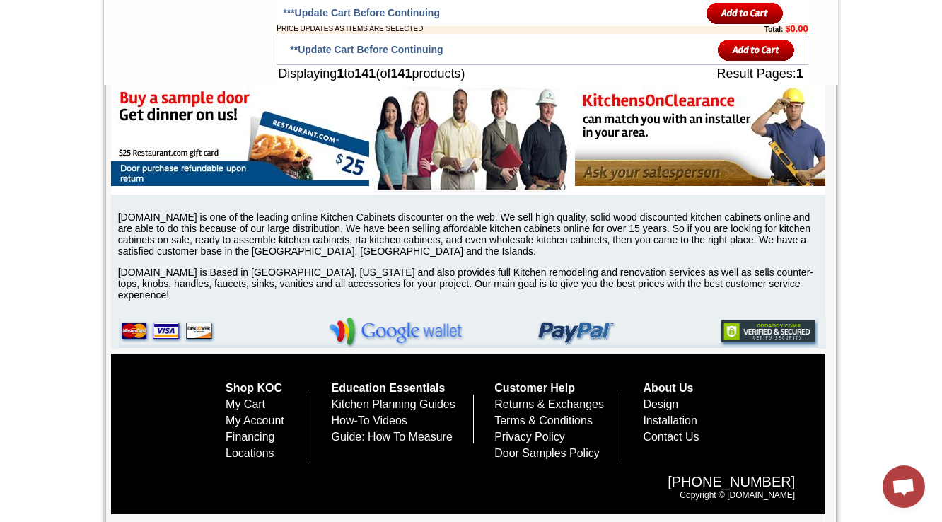
scroll to position [9958, 0]
drag, startPoint x: 511, startPoint y: 184, endPoint x: 459, endPoint y: 188, distance: 52.4
copy td "CT-HANDICUT"
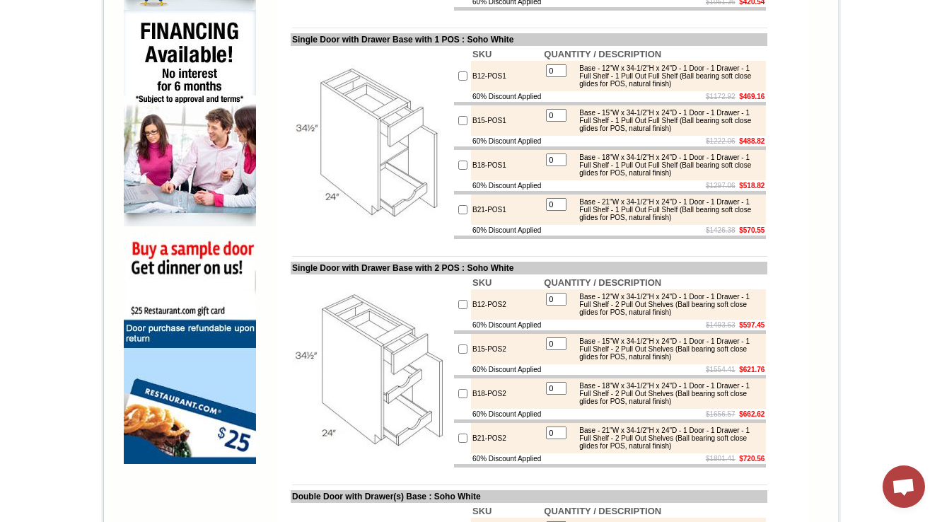
scroll to position [509, 0]
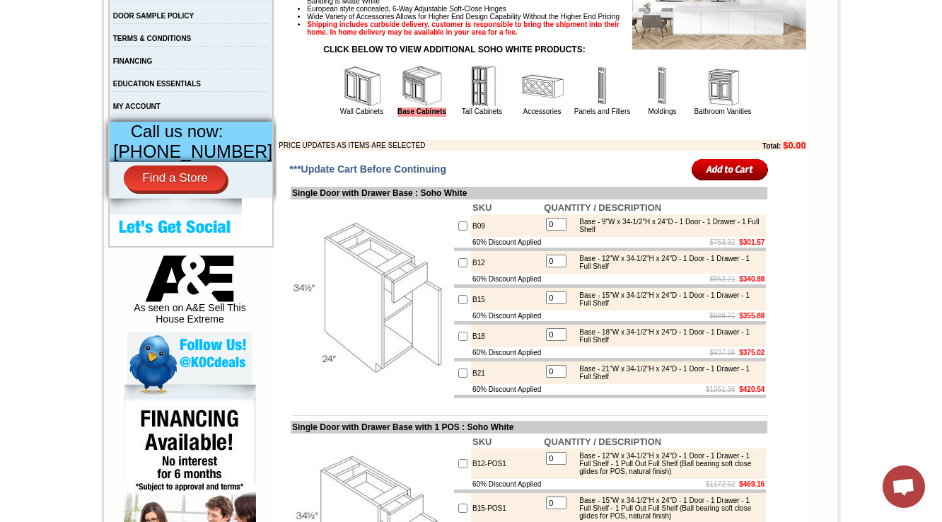
click at [473, 107] on img at bounding box center [482, 86] width 42 height 42
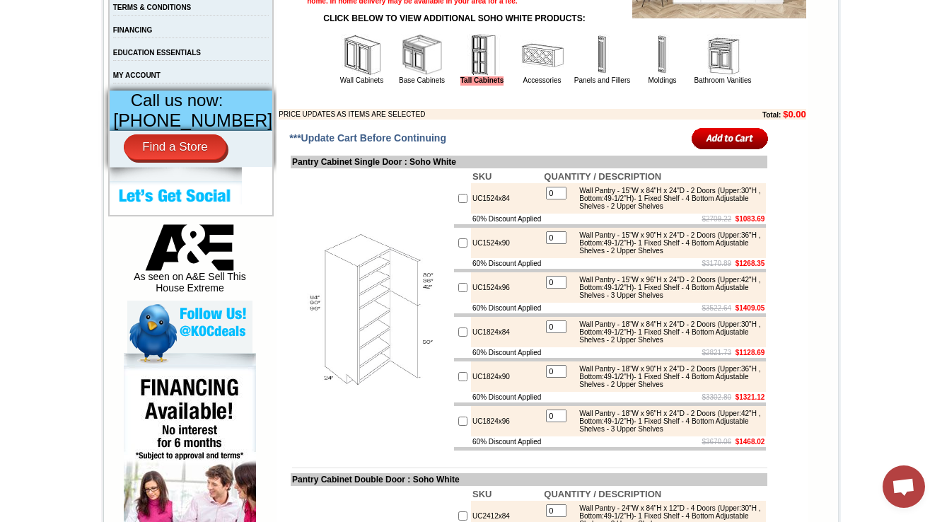
scroll to position [560, 0]
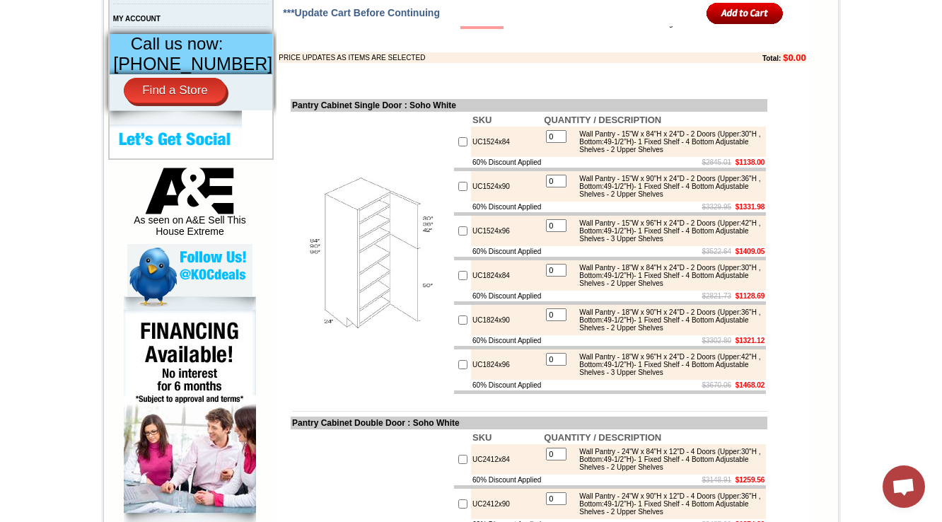
scroll to position [691, 0]
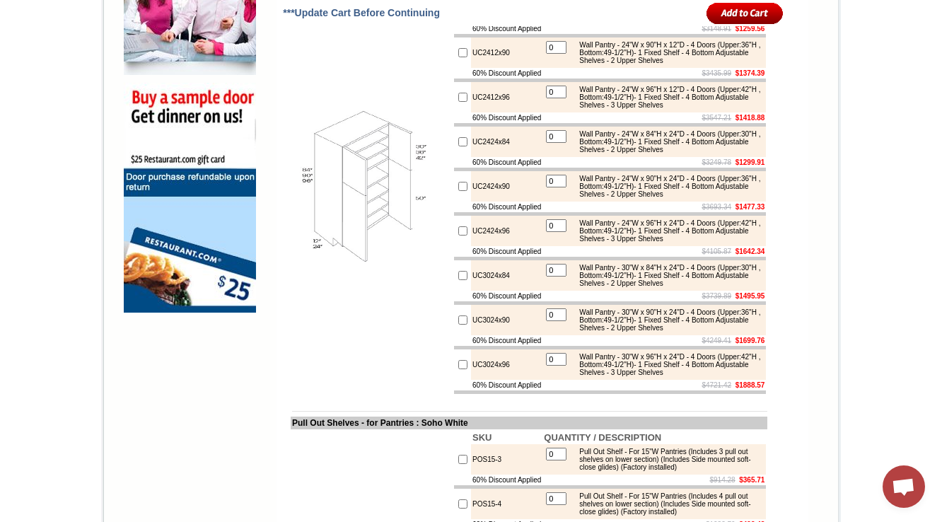
scroll to position [1048, 0]
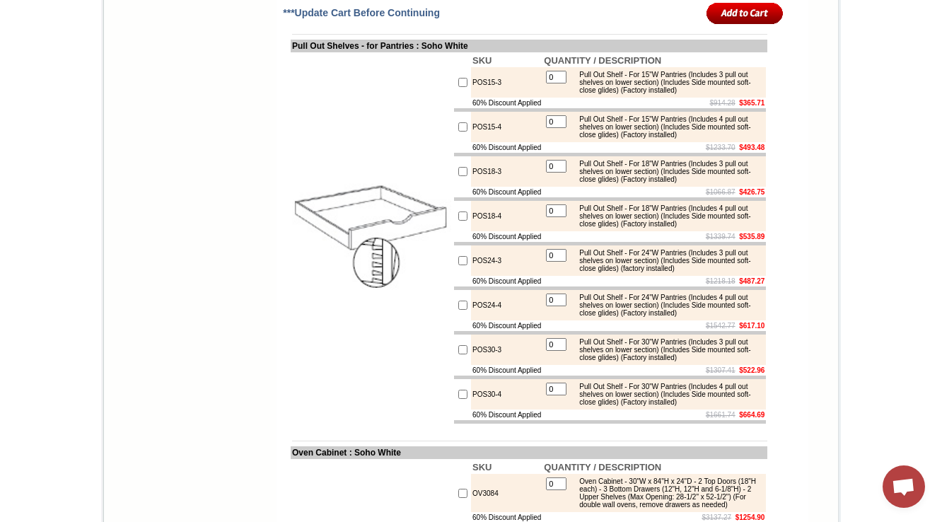
scroll to position [1388, 0]
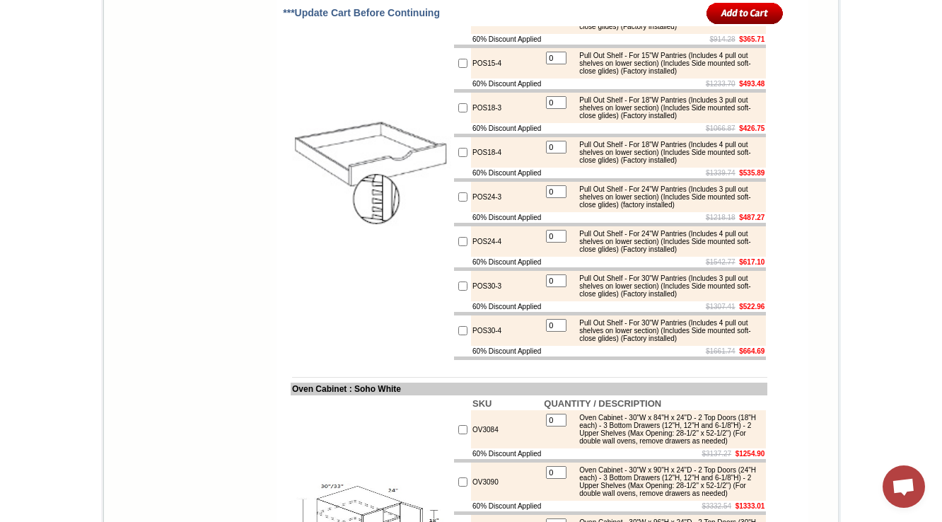
scroll to position [1501, 0]
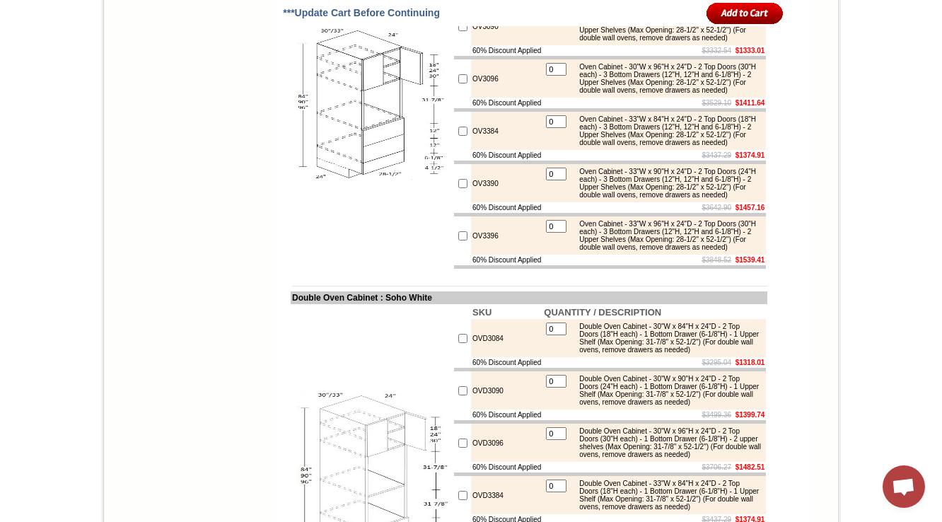
scroll to position [1953, 0]
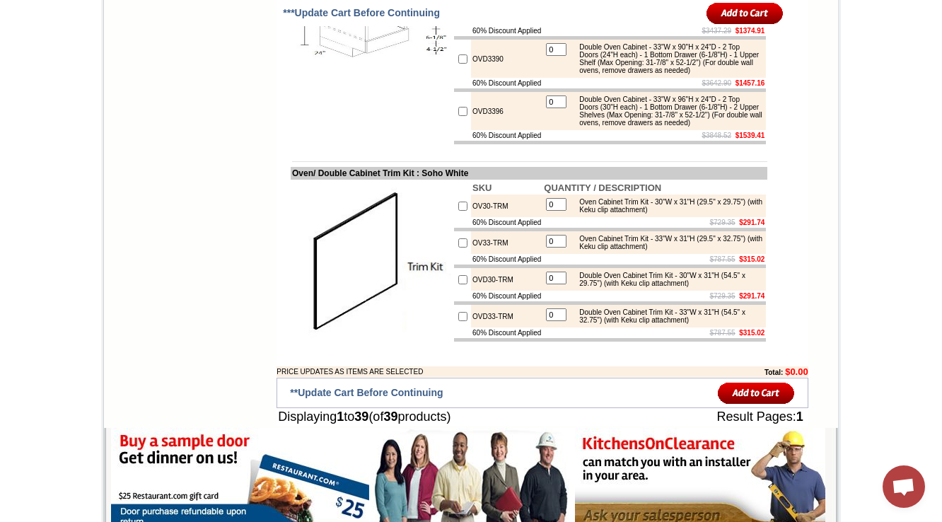
scroll to position [2405, 0]
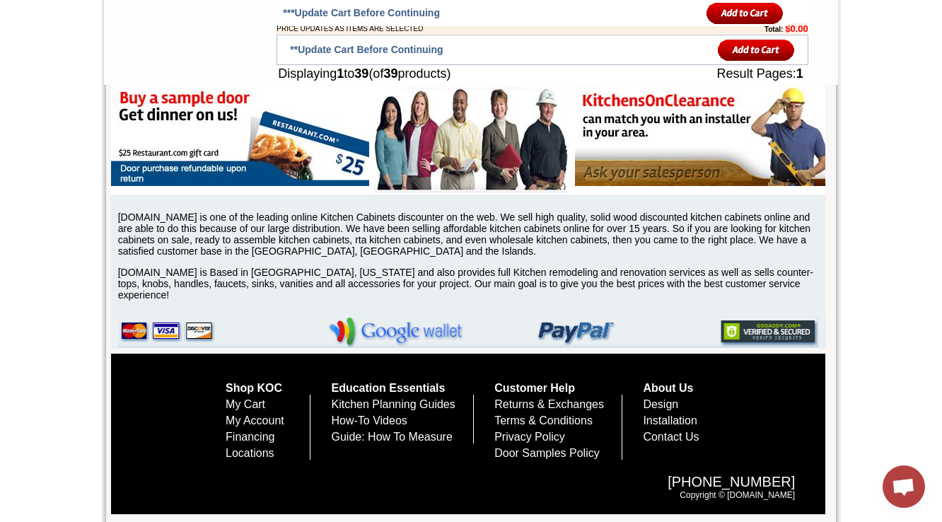
scroll to position [2858, 0]
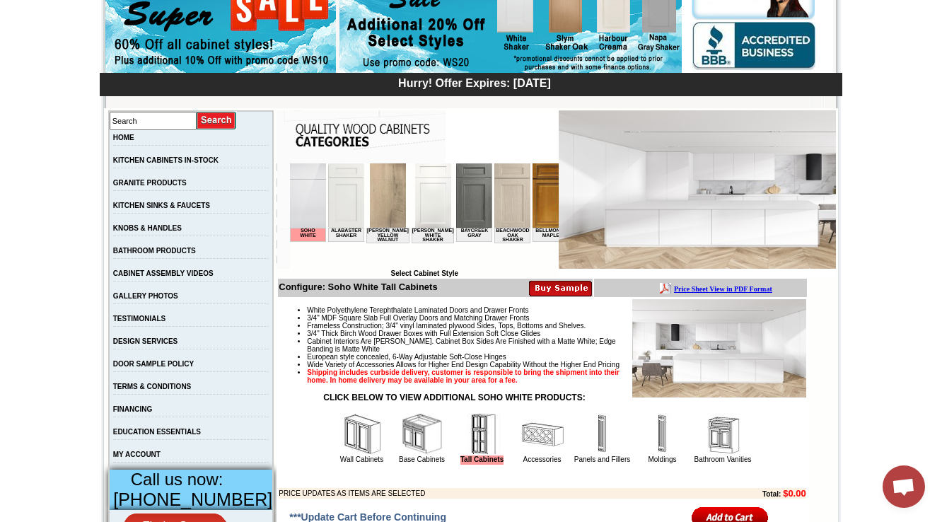
scroll to position [396, 0]
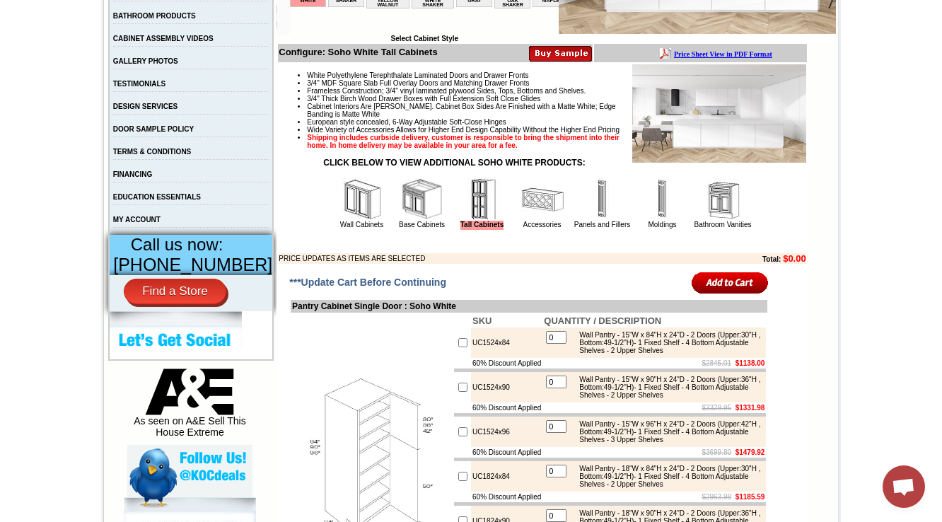
click at [529, 221] on img at bounding box center [542, 199] width 42 height 42
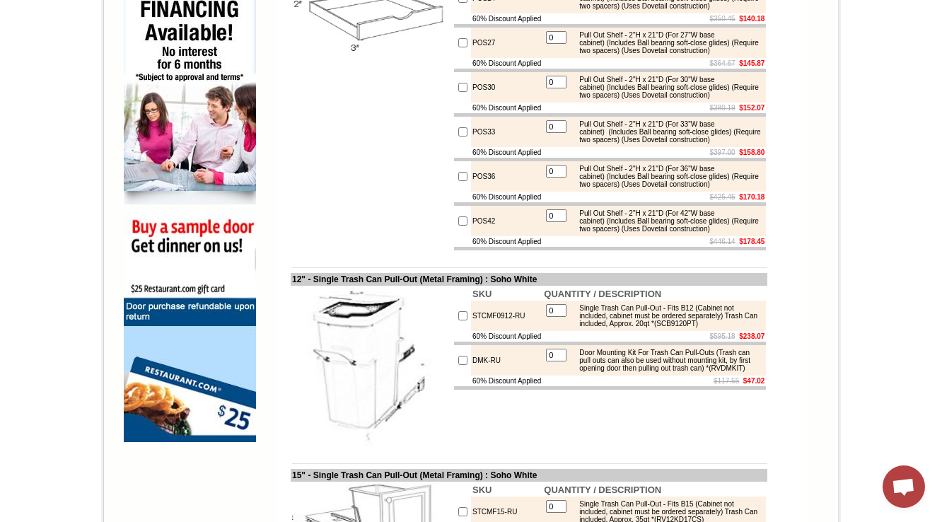
scroll to position [581, 0]
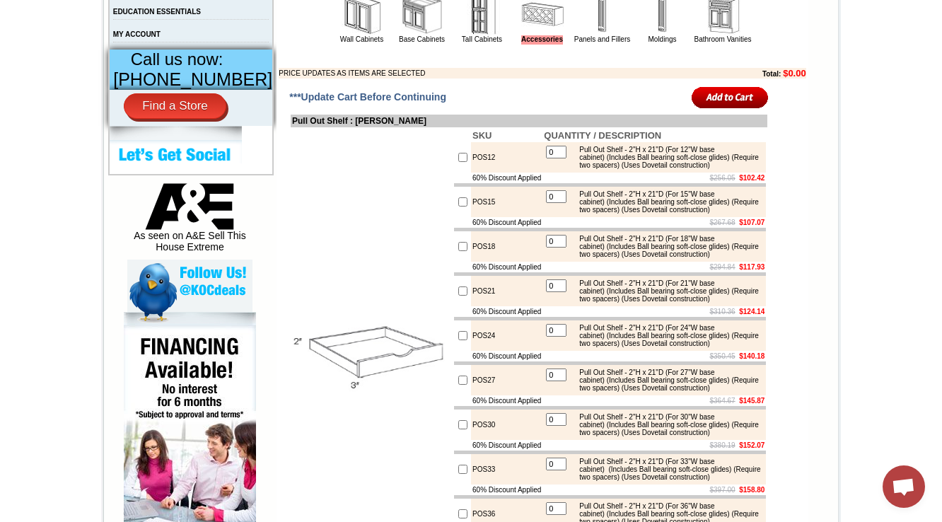
click at [461, 35] on img at bounding box center [482, 14] width 42 height 42
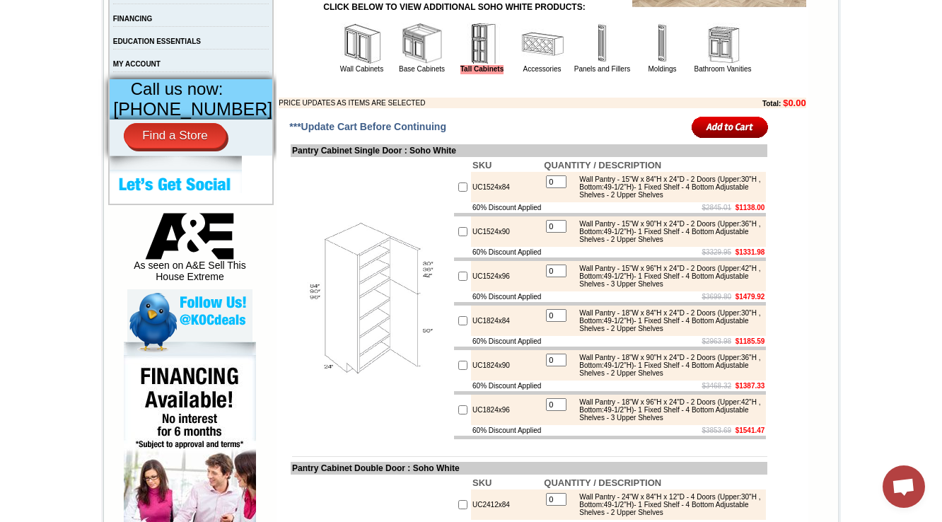
scroll to position [565, 0]
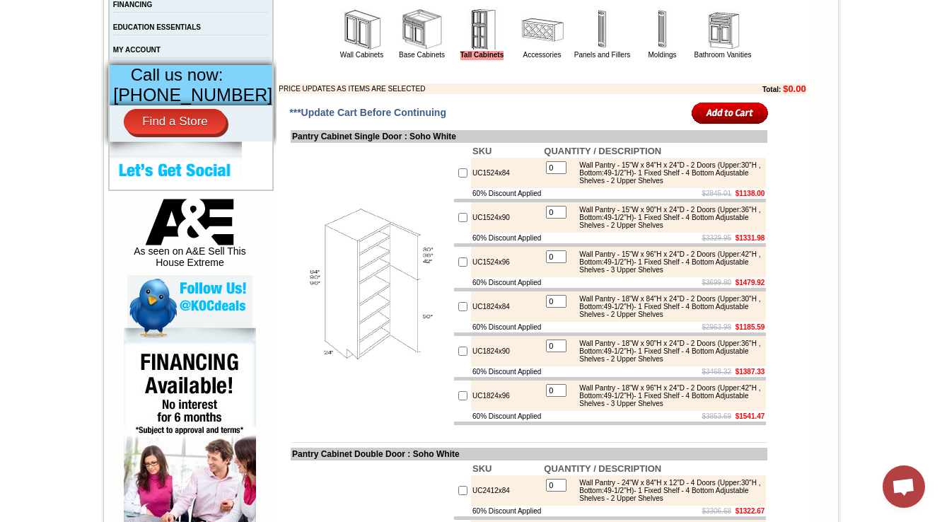
click at [521, 51] on img at bounding box center [542, 29] width 42 height 42
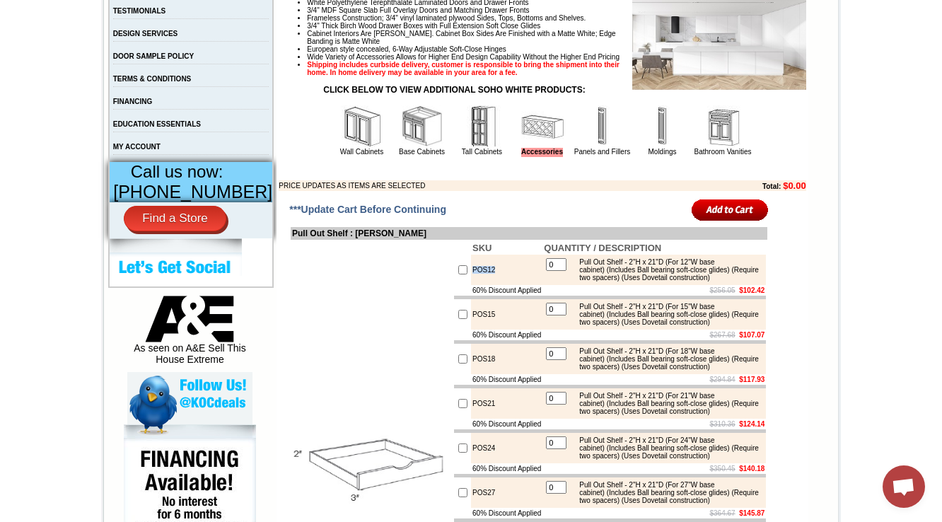
scroll to position [735, 0]
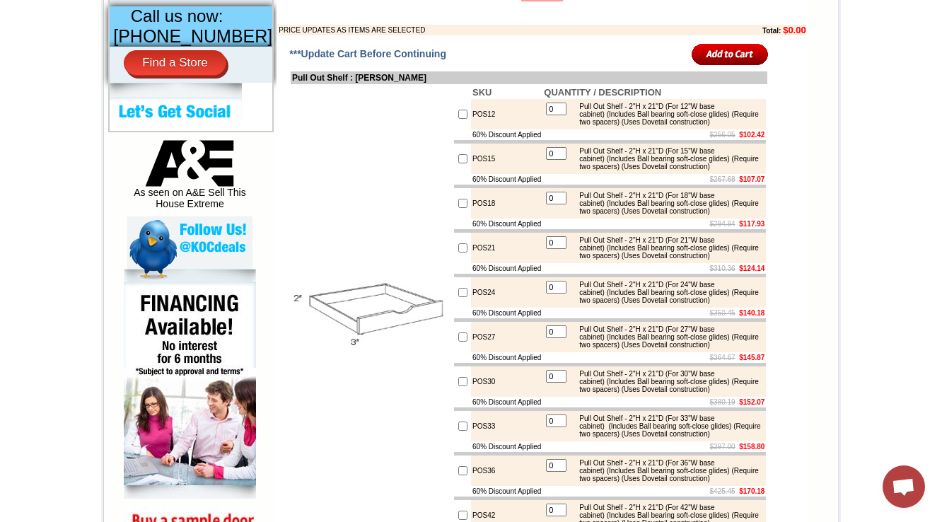
scroll to position [622, 0]
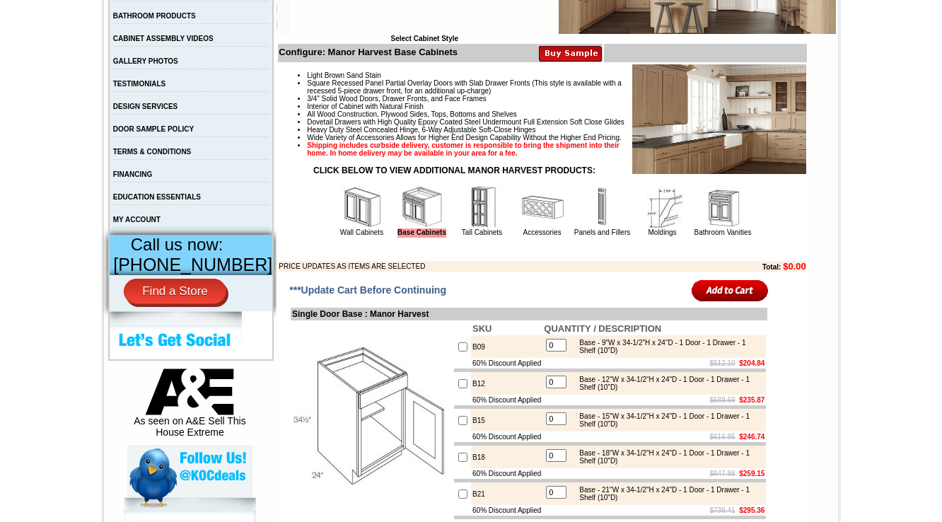
scroll to position [396, 0]
click at [481, 228] on img at bounding box center [482, 207] width 42 height 42
click at [469, 228] on img at bounding box center [482, 207] width 42 height 42
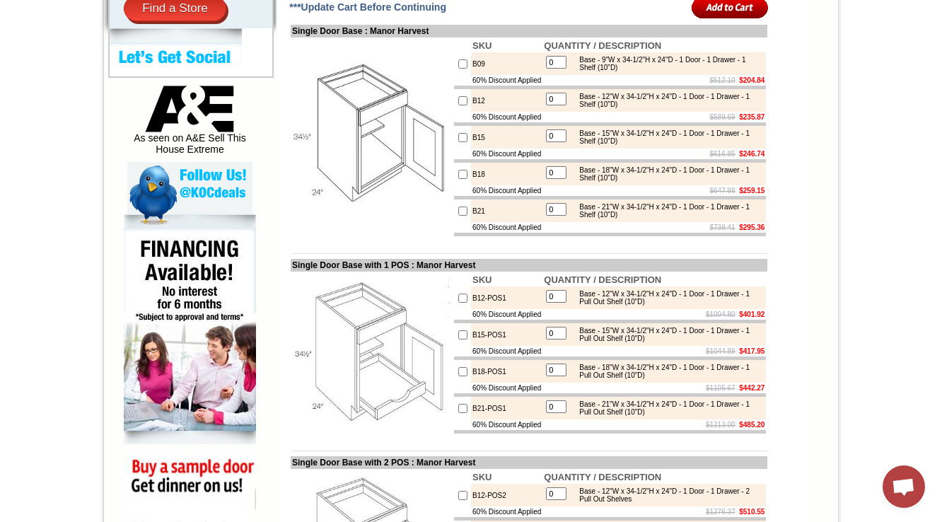
scroll to position [718, 0]
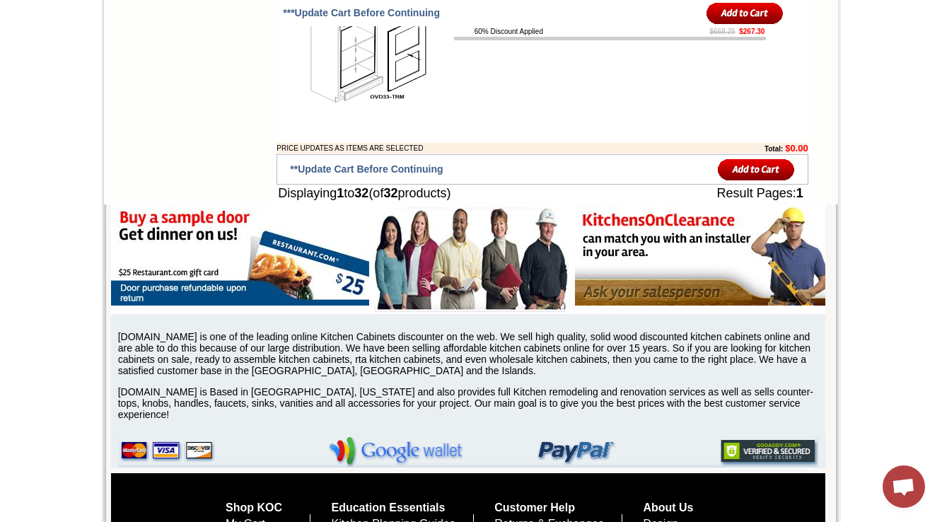
scroll to position [2488, 0]
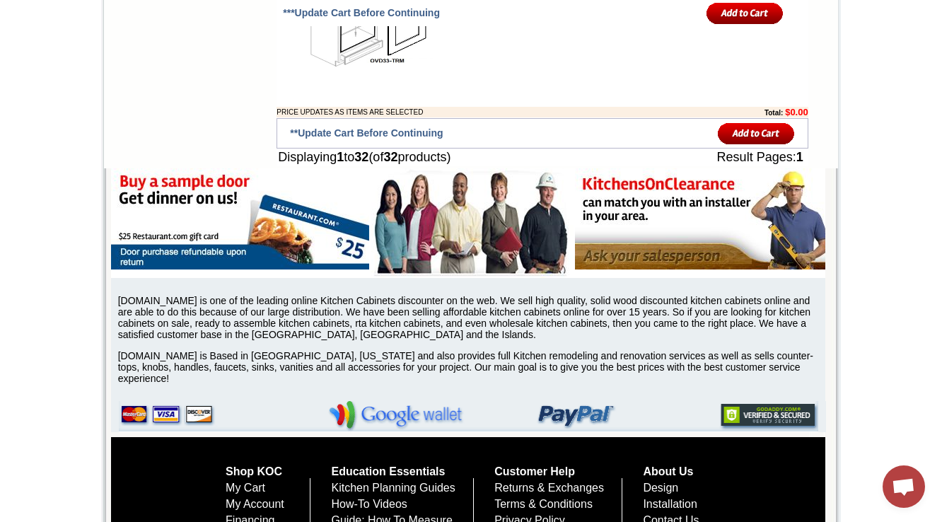
click at [365, 82] on img at bounding box center [371, 2] width 159 height 159
click at [338, 82] on img at bounding box center [371, 2] width 159 height 159
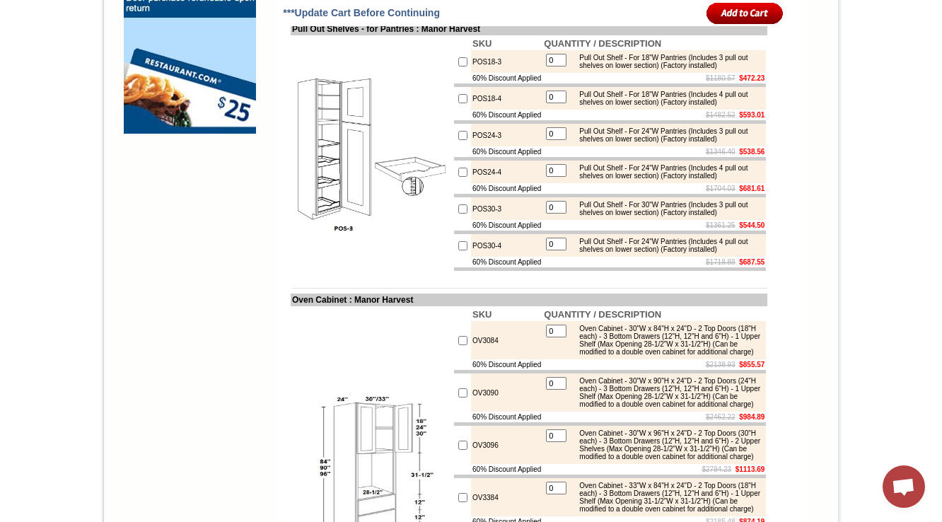
scroll to position [1244, 0]
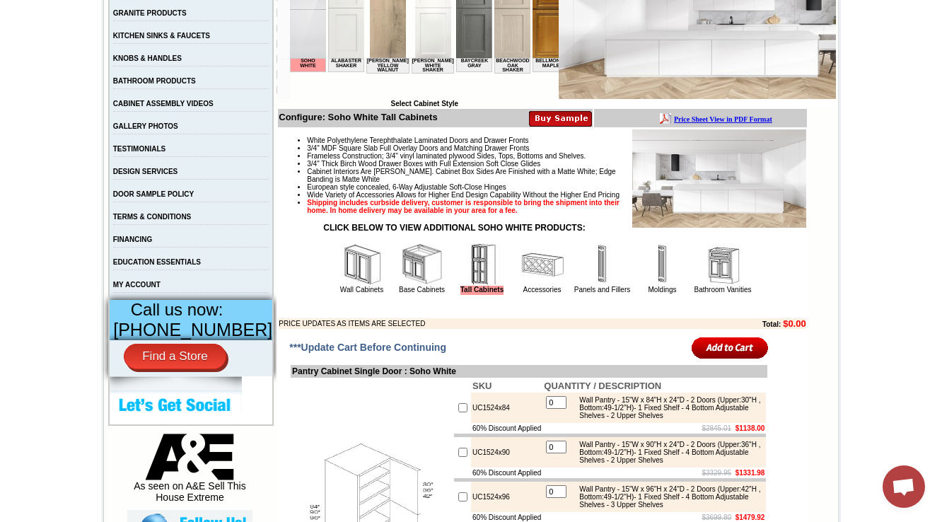
scroll to position [339, 0]
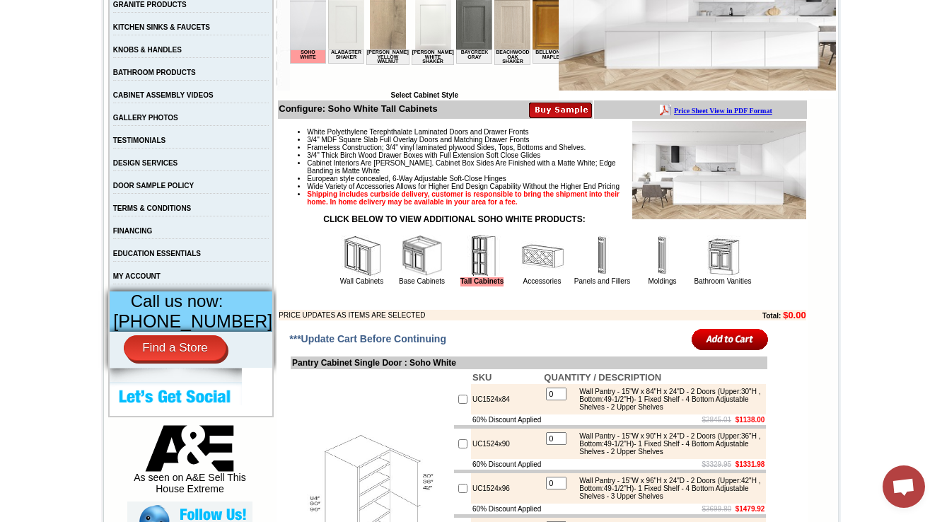
click at [529, 277] on img at bounding box center [542, 256] width 42 height 42
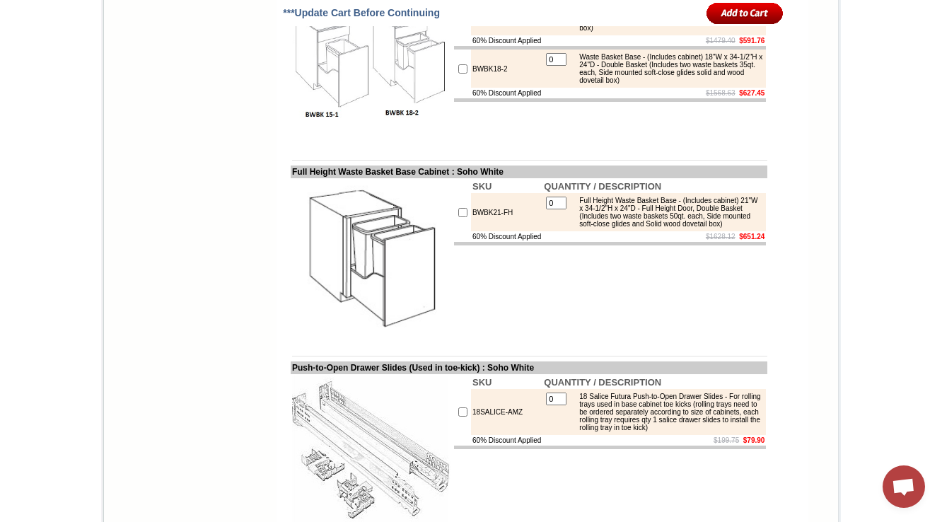
scroll to position [1810, 0]
click at [498, 35] on td "BWBK15-1" at bounding box center [506, 15] width 71 height 38
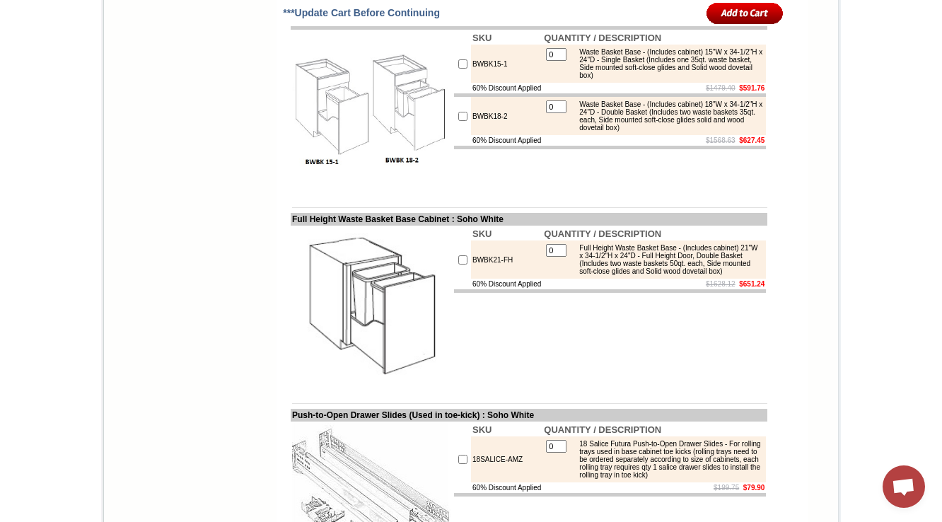
scroll to position [1818, 0]
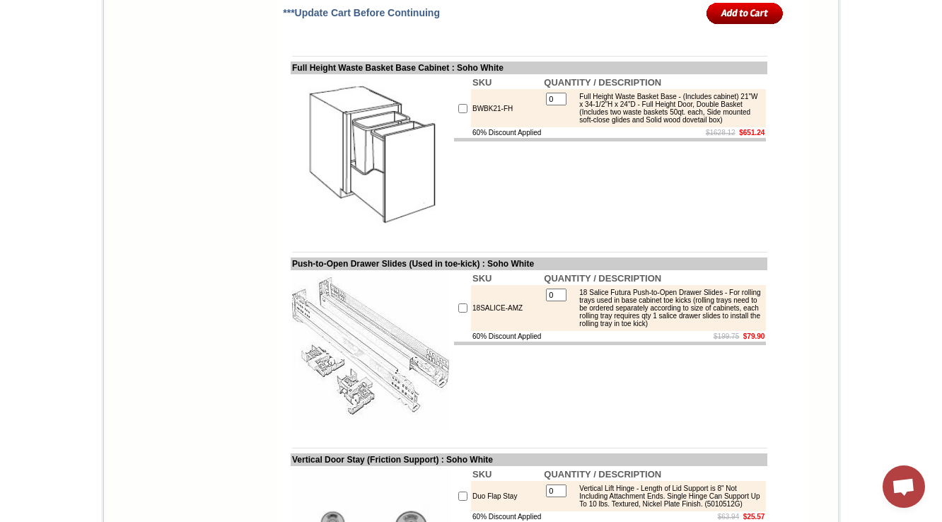
scroll to position [1931, 0]
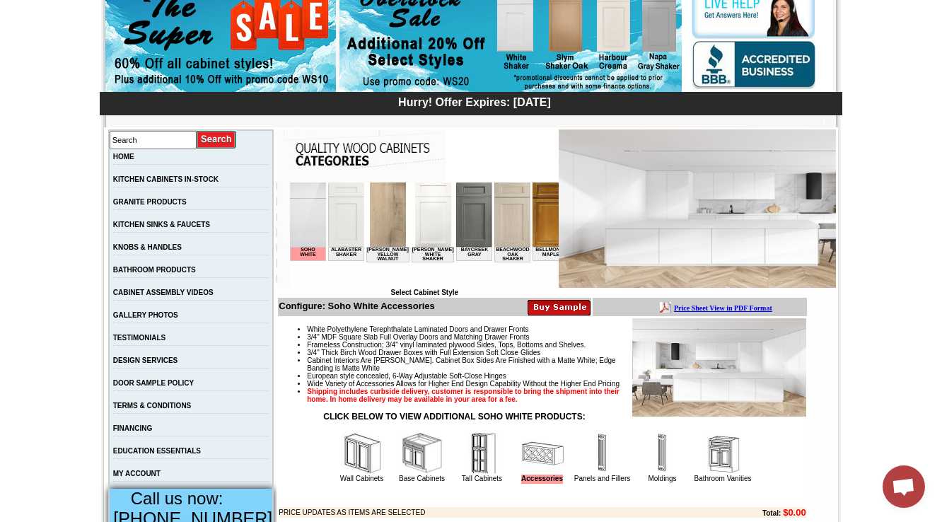
scroll to position [226, 0]
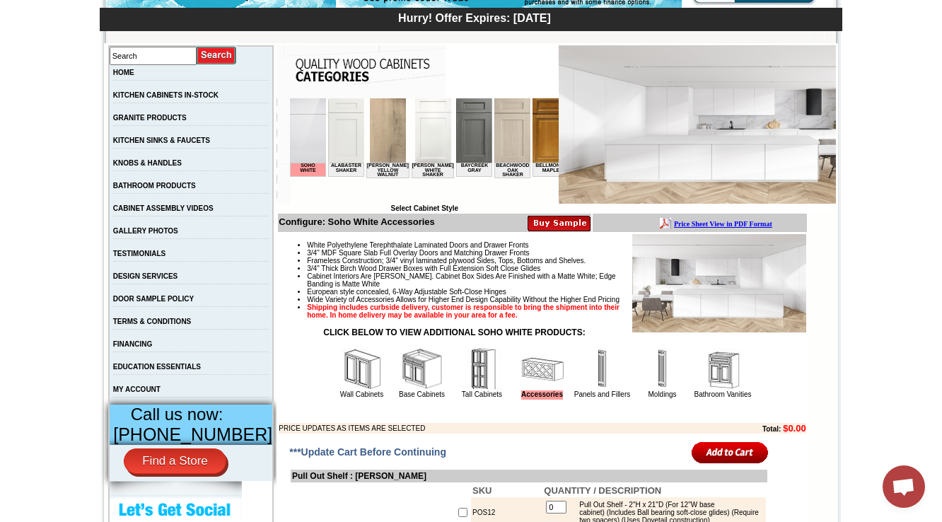
click at [590, 390] on img at bounding box center [602, 369] width 42 height 42
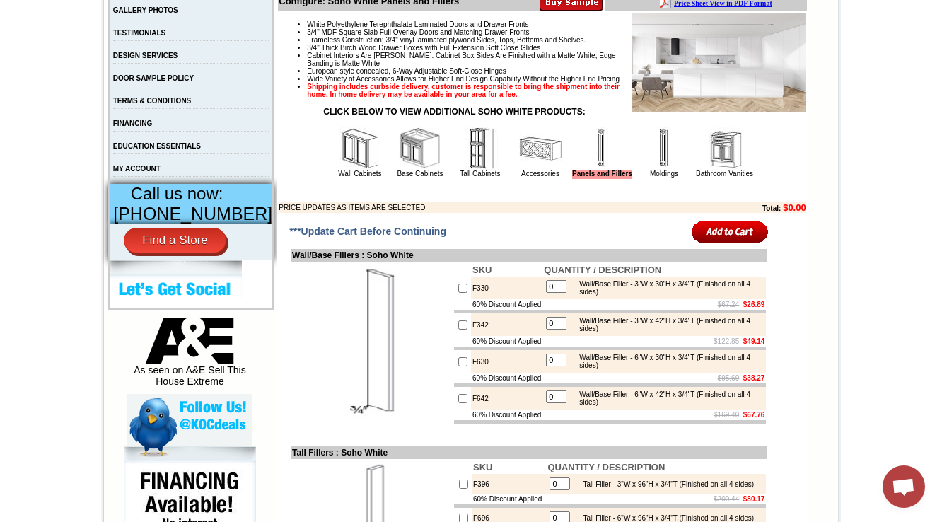
scroll to position [622, 0]
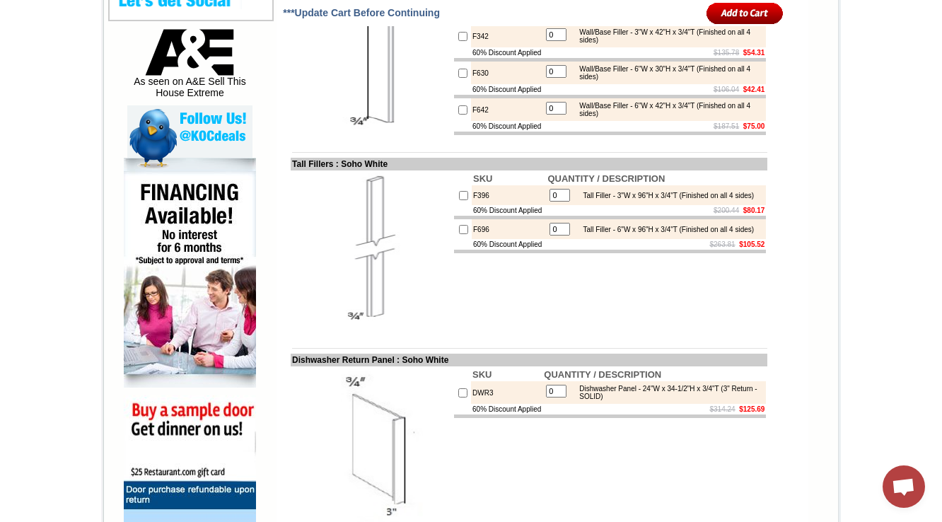
scroll to position [679, 0]
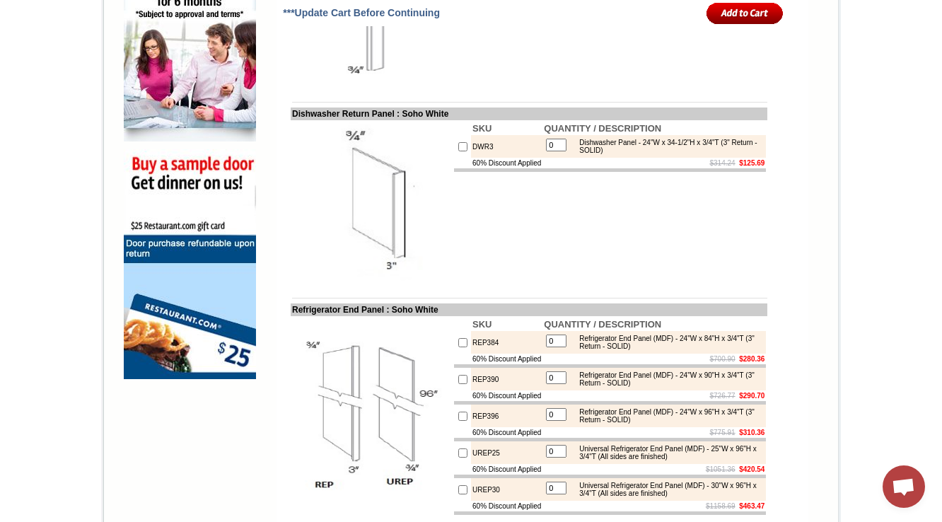
scroll to position [1018, 0]
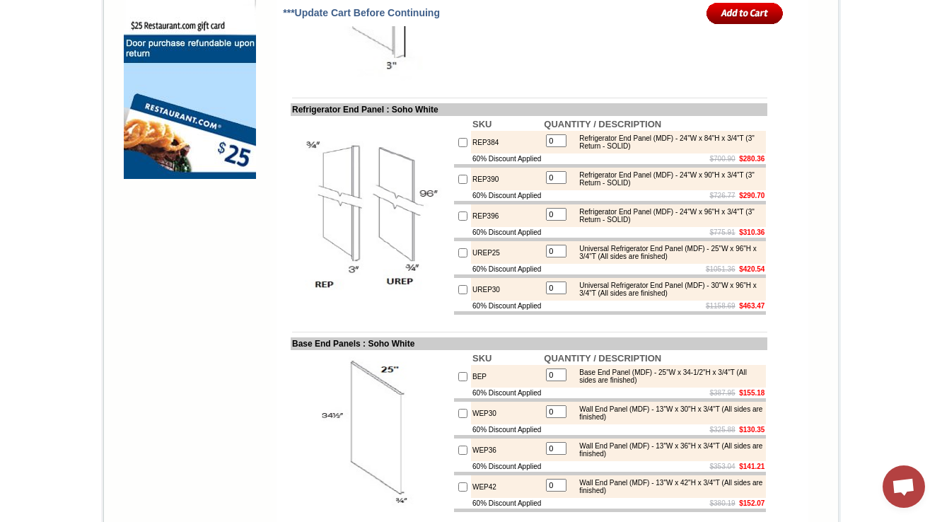
scroll to position [1188, 0]
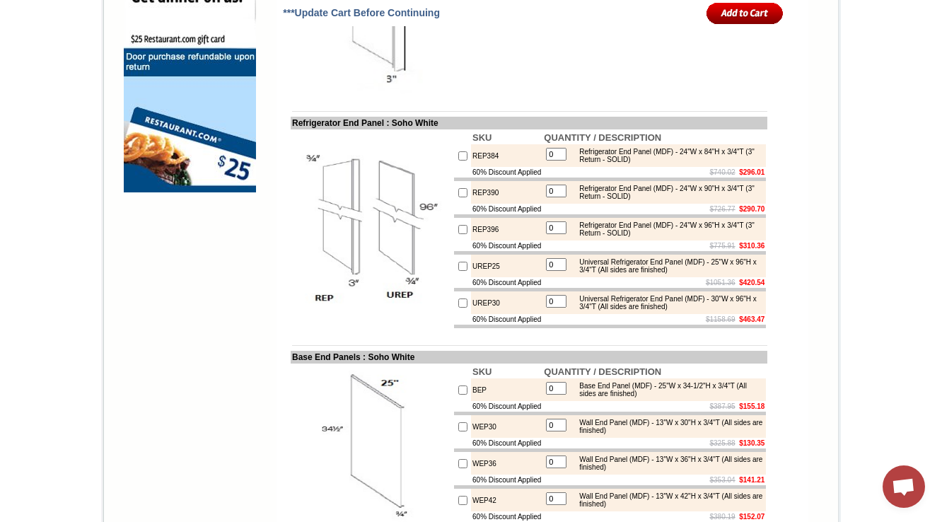
scroll to position [1247, 0]
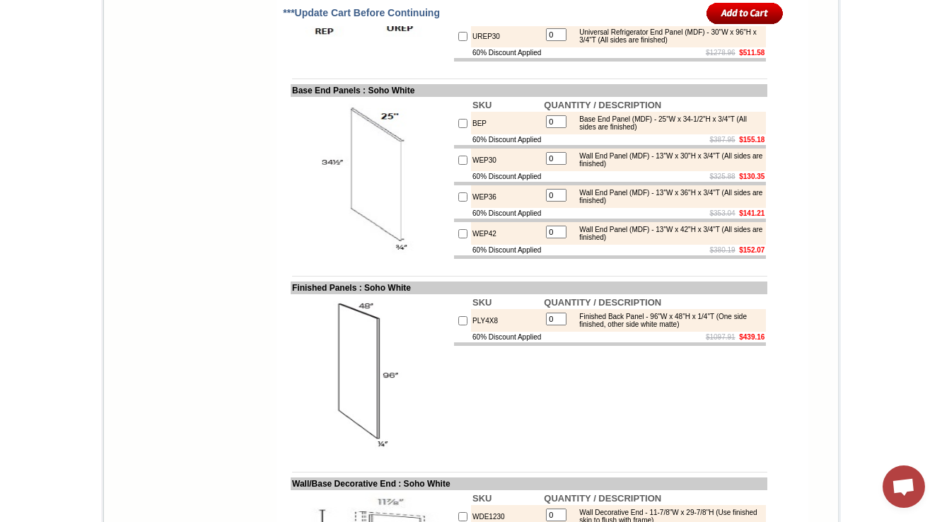
scroll to position [1417, 0]
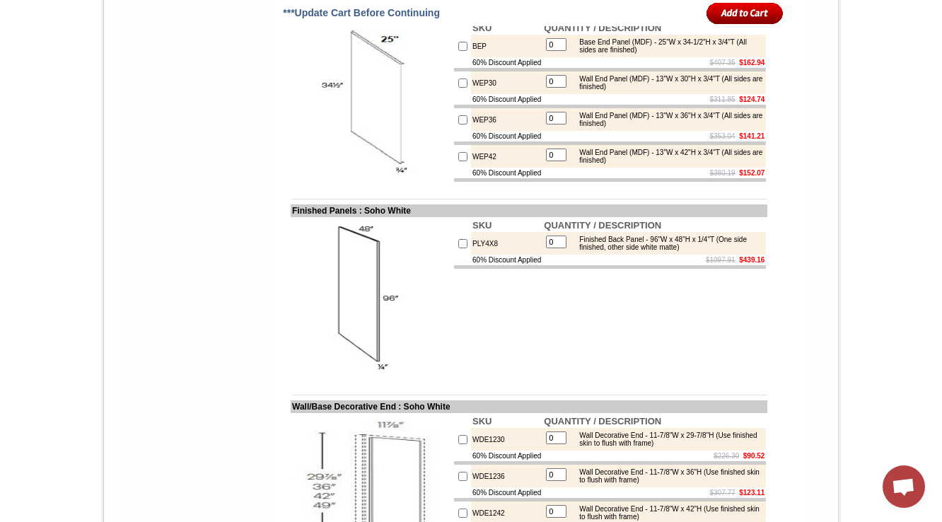
scroll to position [1530, 0]
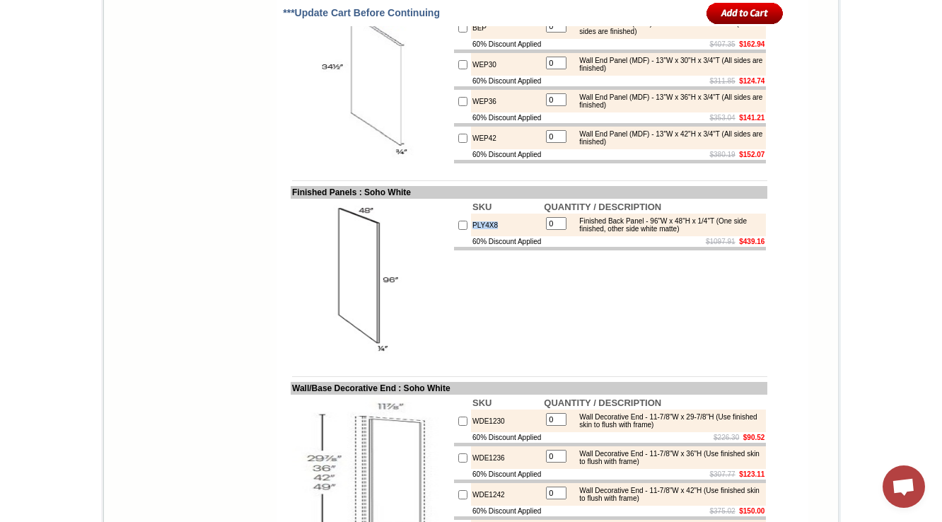
drag, startPoint x: 489, startPoint y: 303, endPoint x: 450, endPoint y: 303, distance: 39.6
click at [454, 236] on tr "PLY4X8 0 Finished Back Panel - 96"W x 48"H x 1/4"T (One side finished, other si…" at bounding box center [610, 224] width 312 height 23
copy tr "PLY4X8"
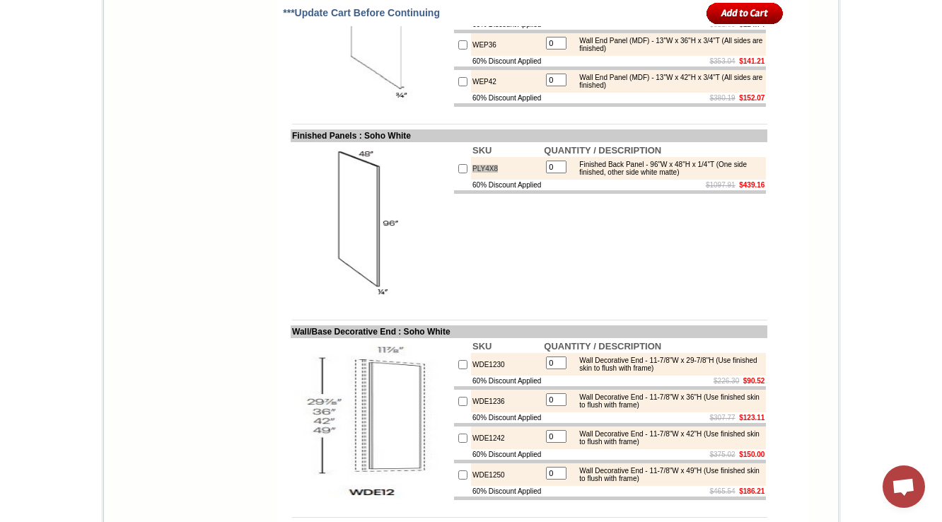
scroll to position [1699, 0]
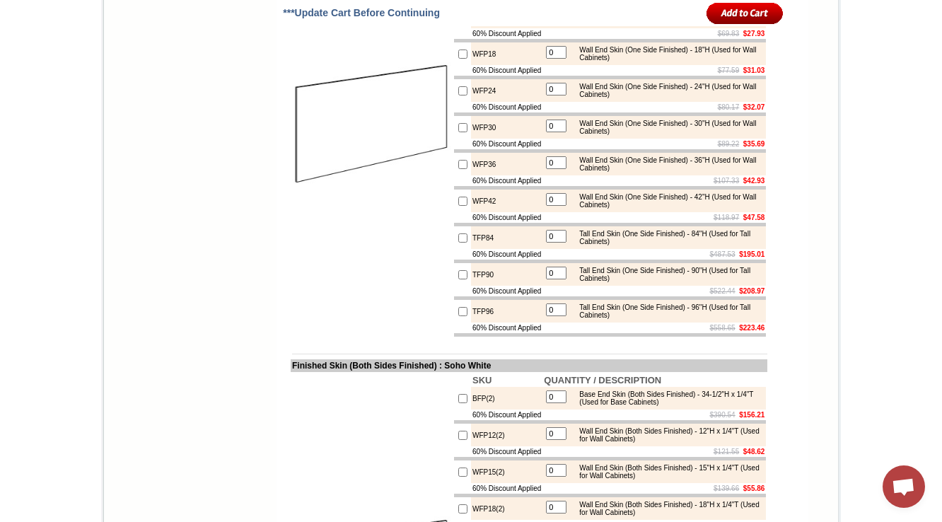
scroll to position [2600, 0]
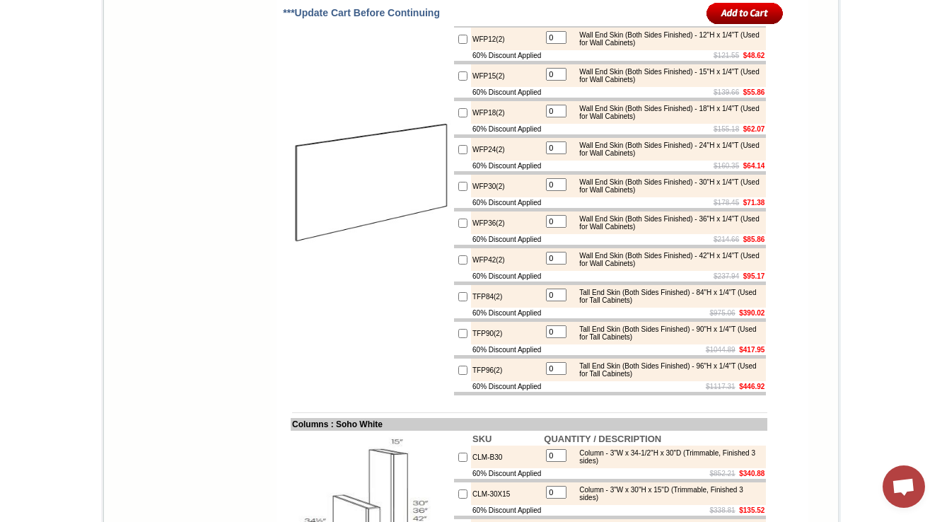
drag, startPoint x: 483, startPoint y: 130, endPoint x: 456, endPoint y: 131, distance: 27.6
click at [471, 13] on td "BFP(2)" at bounding box center [506, 2] width 71 height 23
copy td "BFP(2)"
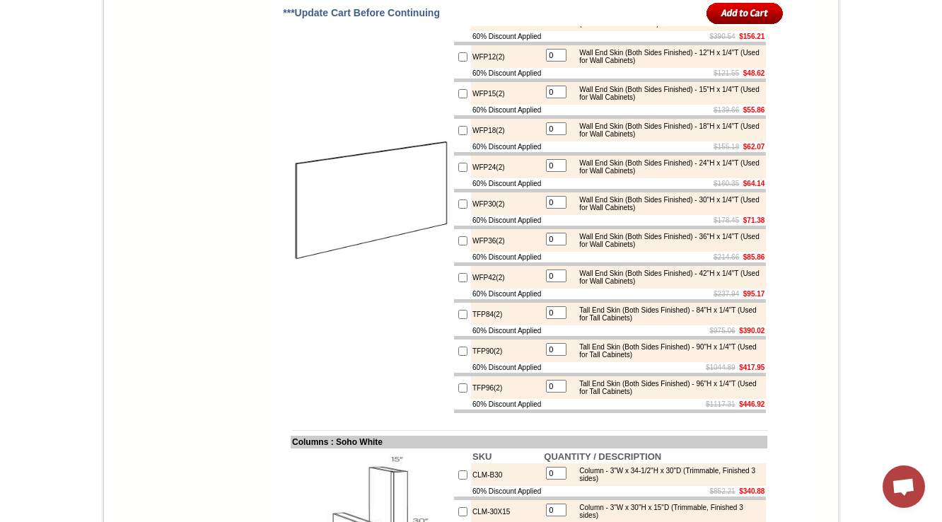
scroll to position [2543, 0]
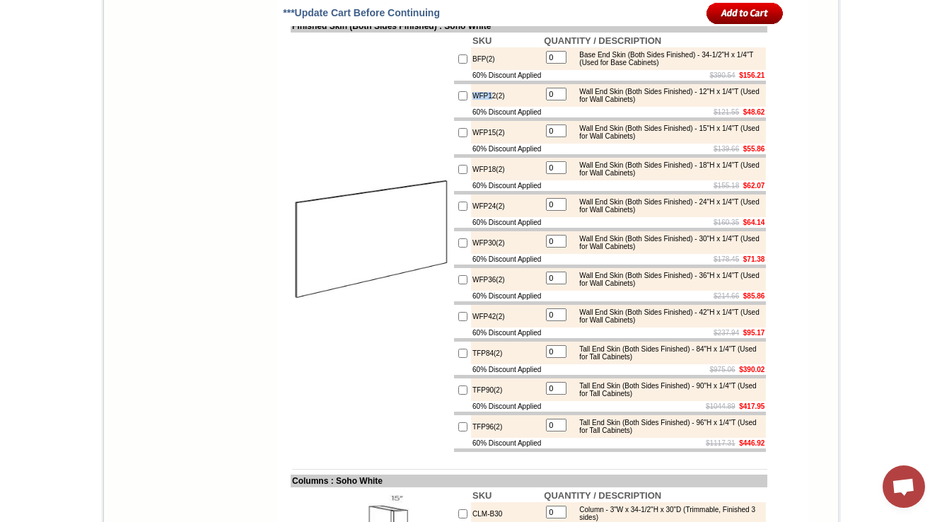
drag, startPoint x: 479, startPoint y: 229, endPoint x: 461, endPoint y: 232, distance: 17.9
click at [471, 107] on td "WFP12(2)" at bounding box center [506, 95] width 71 height 23
copy td "WFP1"
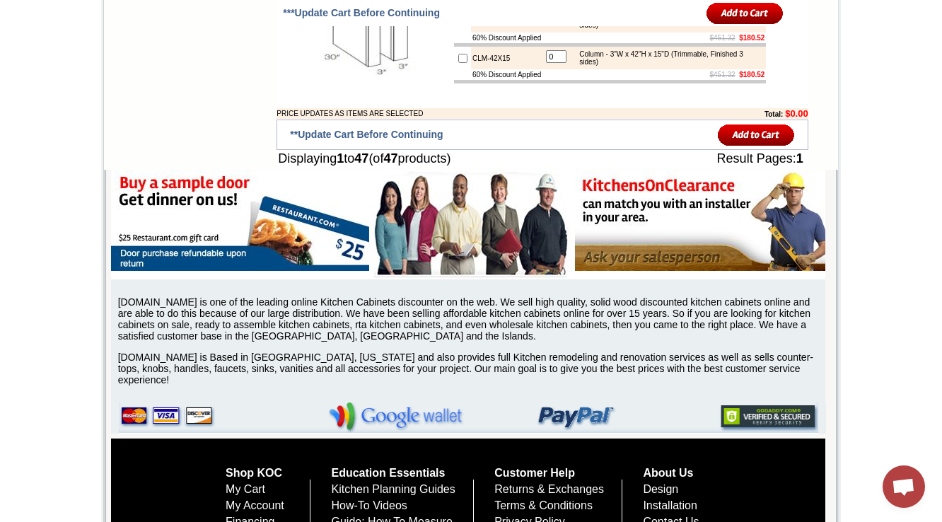
scroll to position [3052, 0]
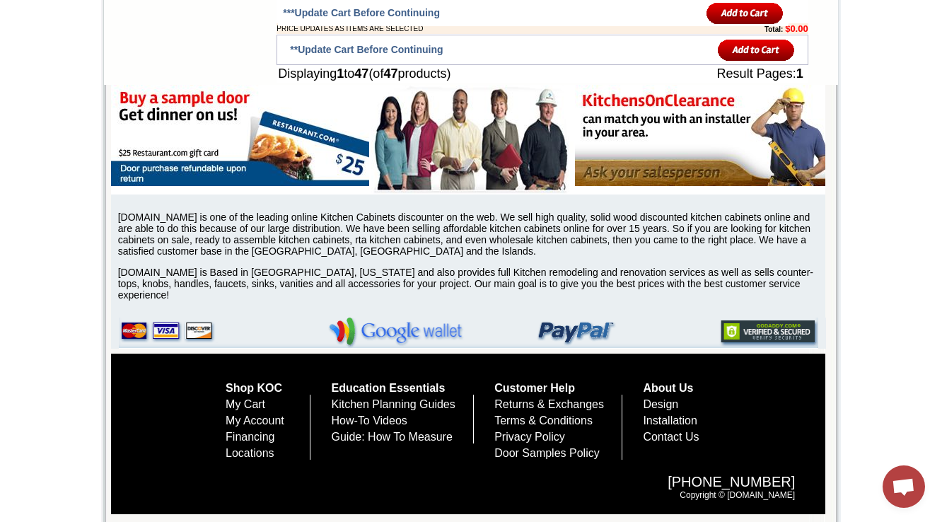
scroll to position [3040, 0]
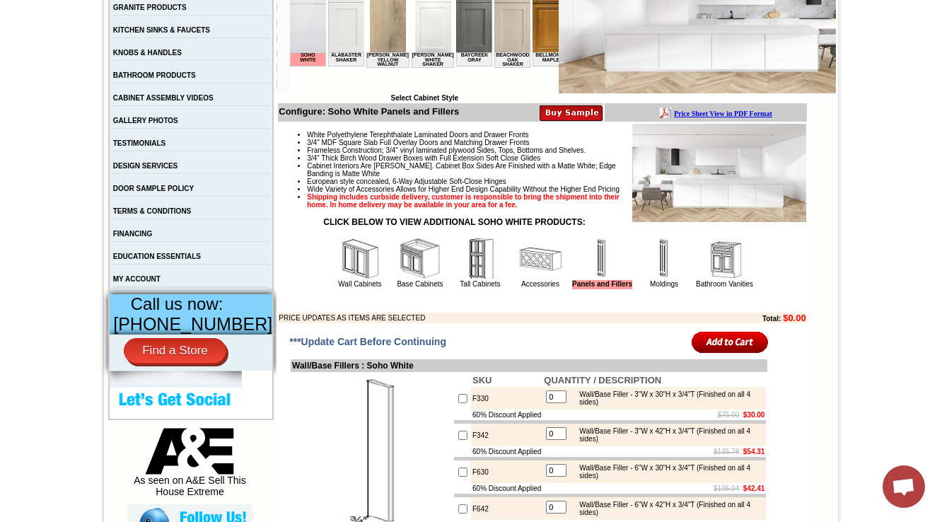
scroll to position [396, 0]
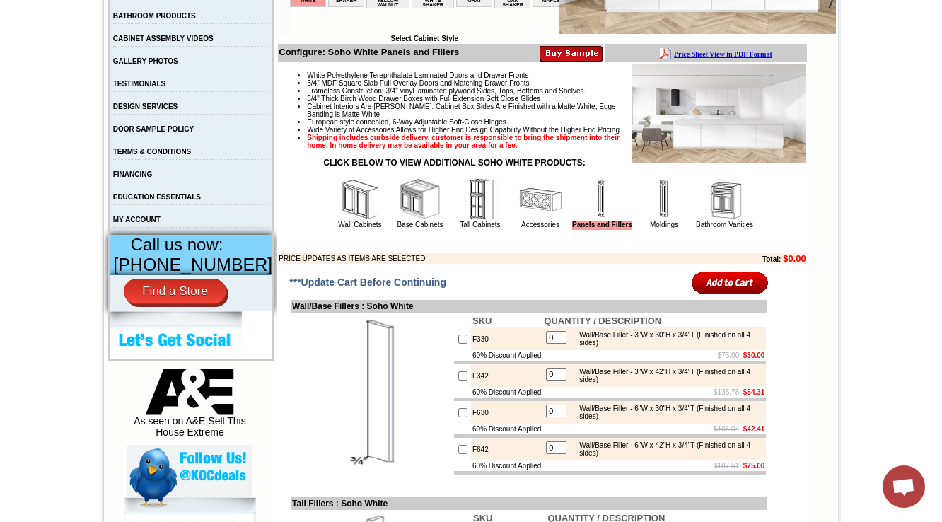
click at [650, 221] on img at bounding box center [664, 199] width 42 height 42
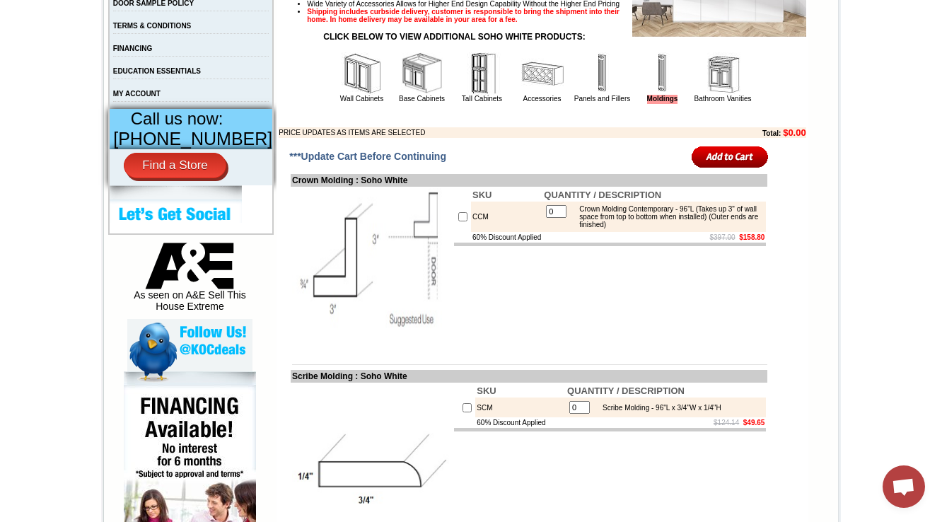
scroll to position [565, 0]
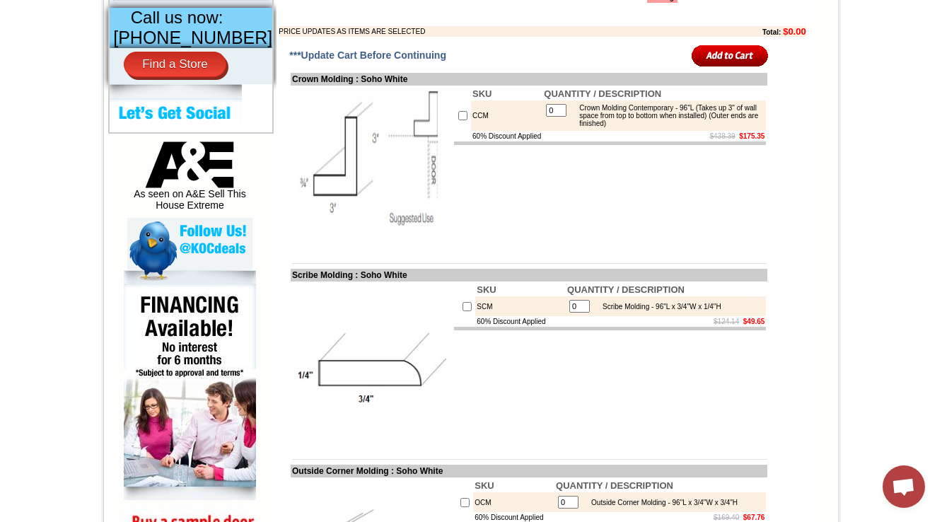
scroll to position [622, 0]
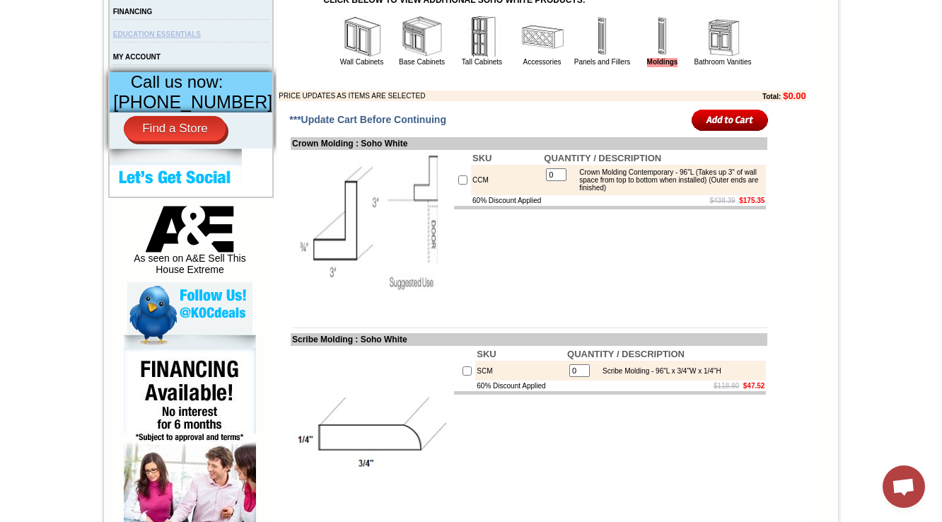
scroll to position [565, 0]
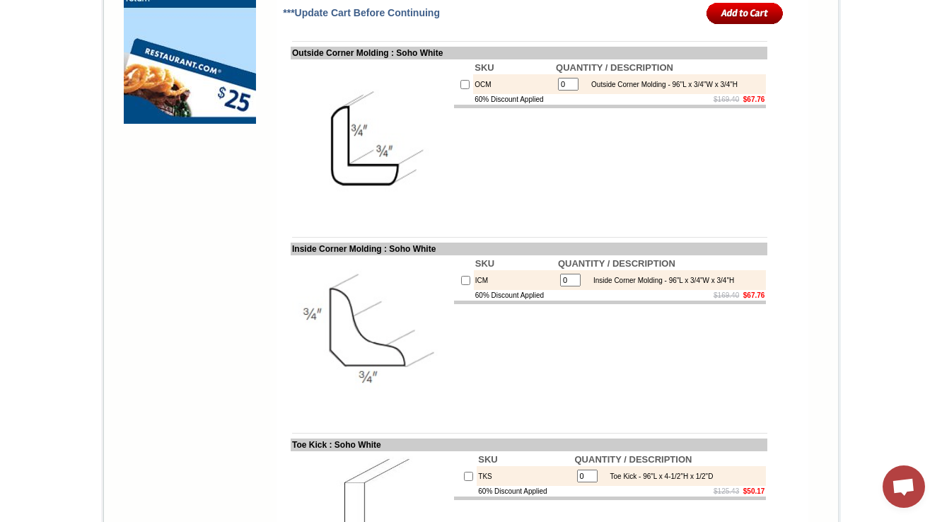
scroll to position [1286, 0]
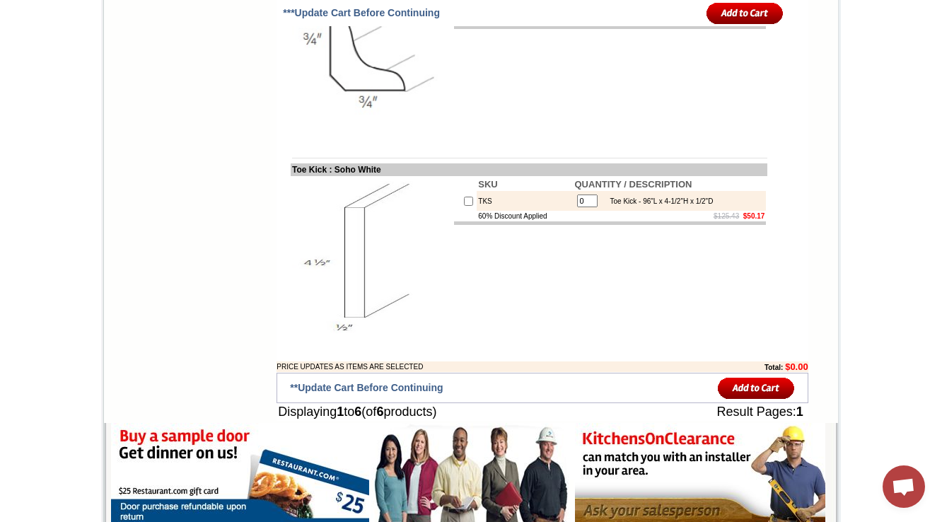
scroll to position [1456, 0]
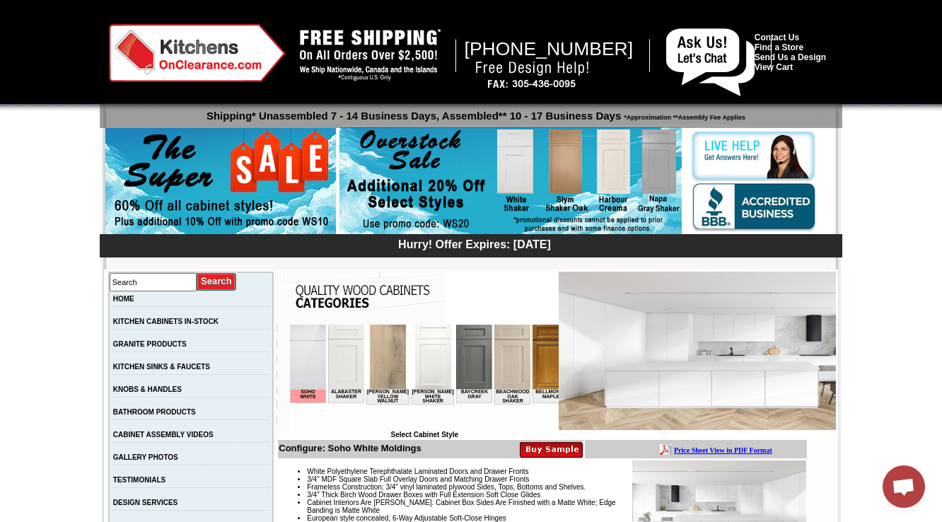
scroll to position [226, 0]
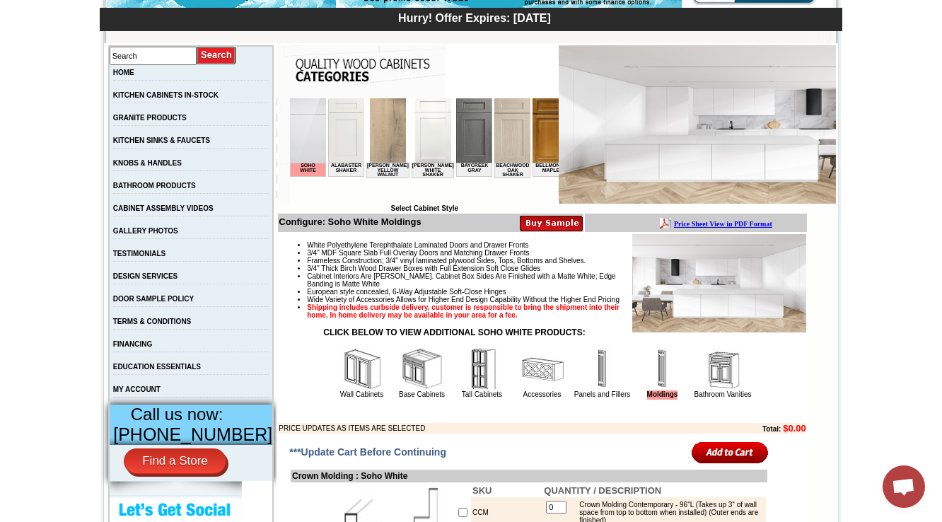
click at [722, 390] on img at bounding box center [722, 369] width 42 height 42
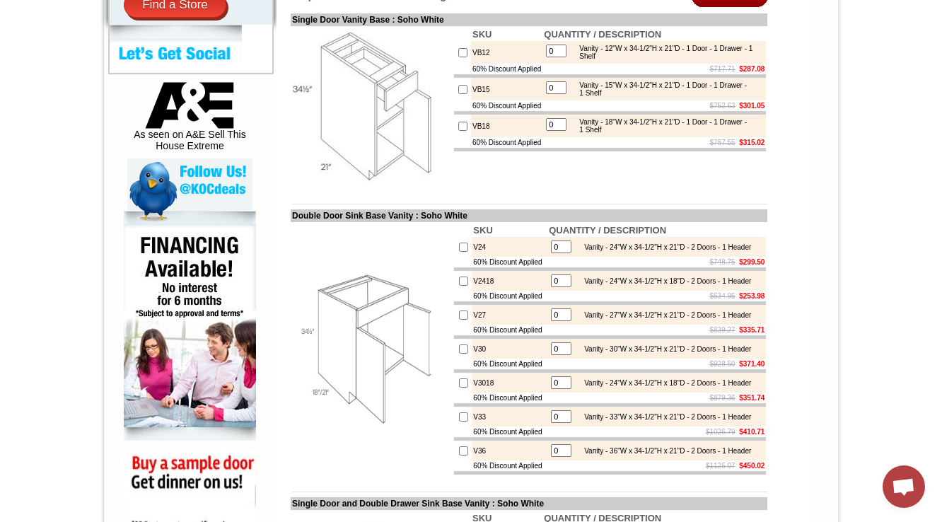
scroll to position [565, 0]
